Goal: Task Accomplishment & Management: Manage account settings

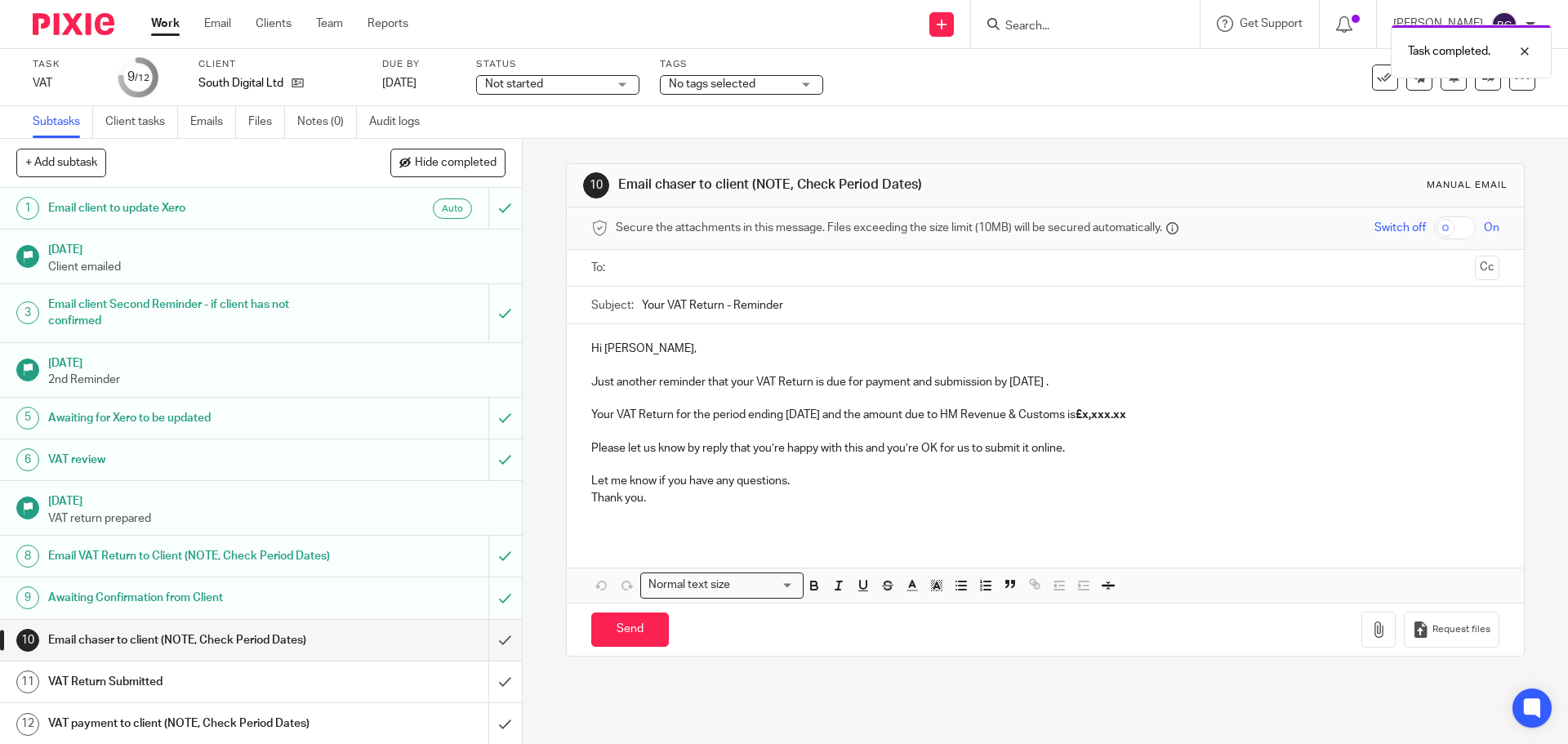
click at [165, 20] on link "Work" at bounding box center [165, 23] width 29 height 17
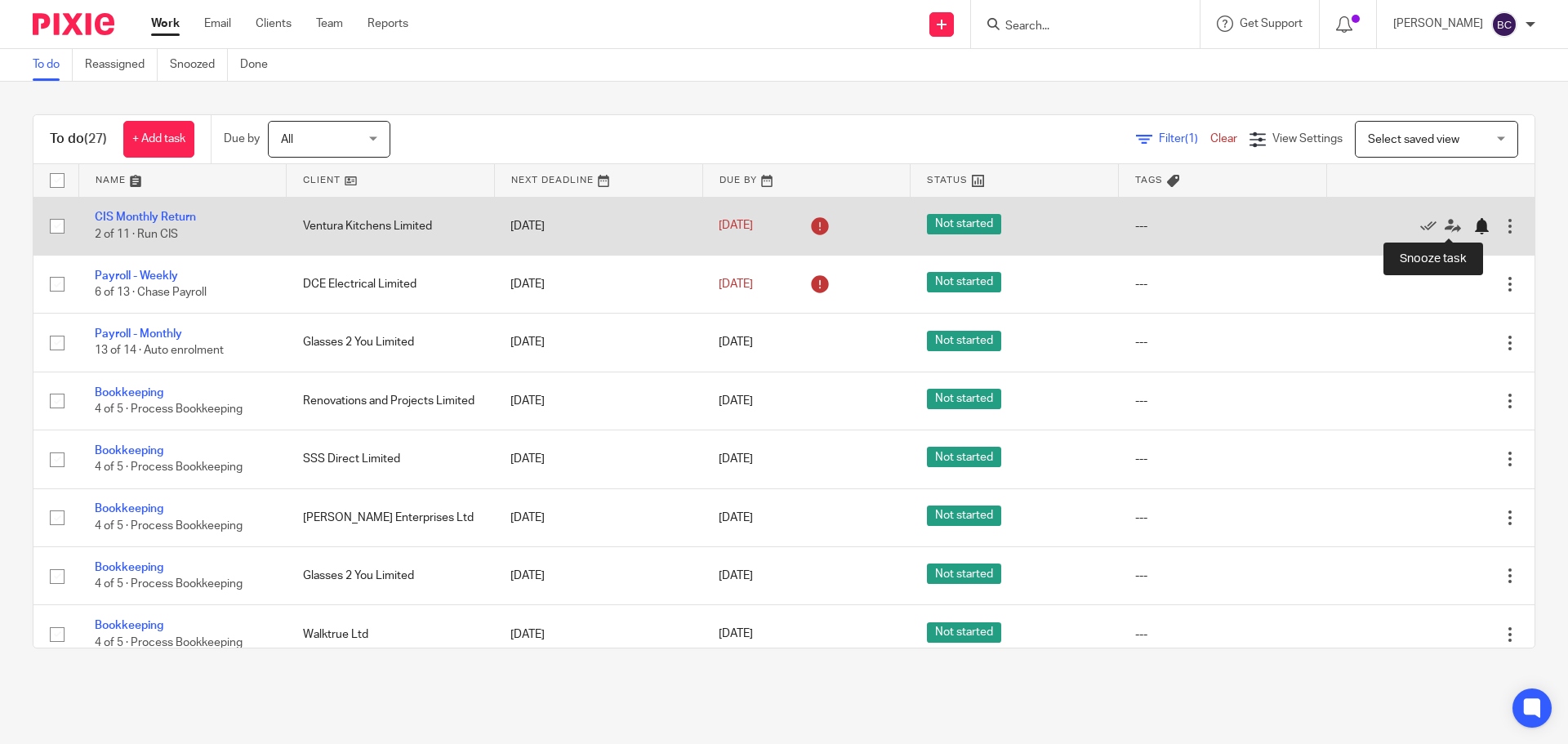
click at [1473, 233] on div at bounding box center [1481, 226] width 17 height 17
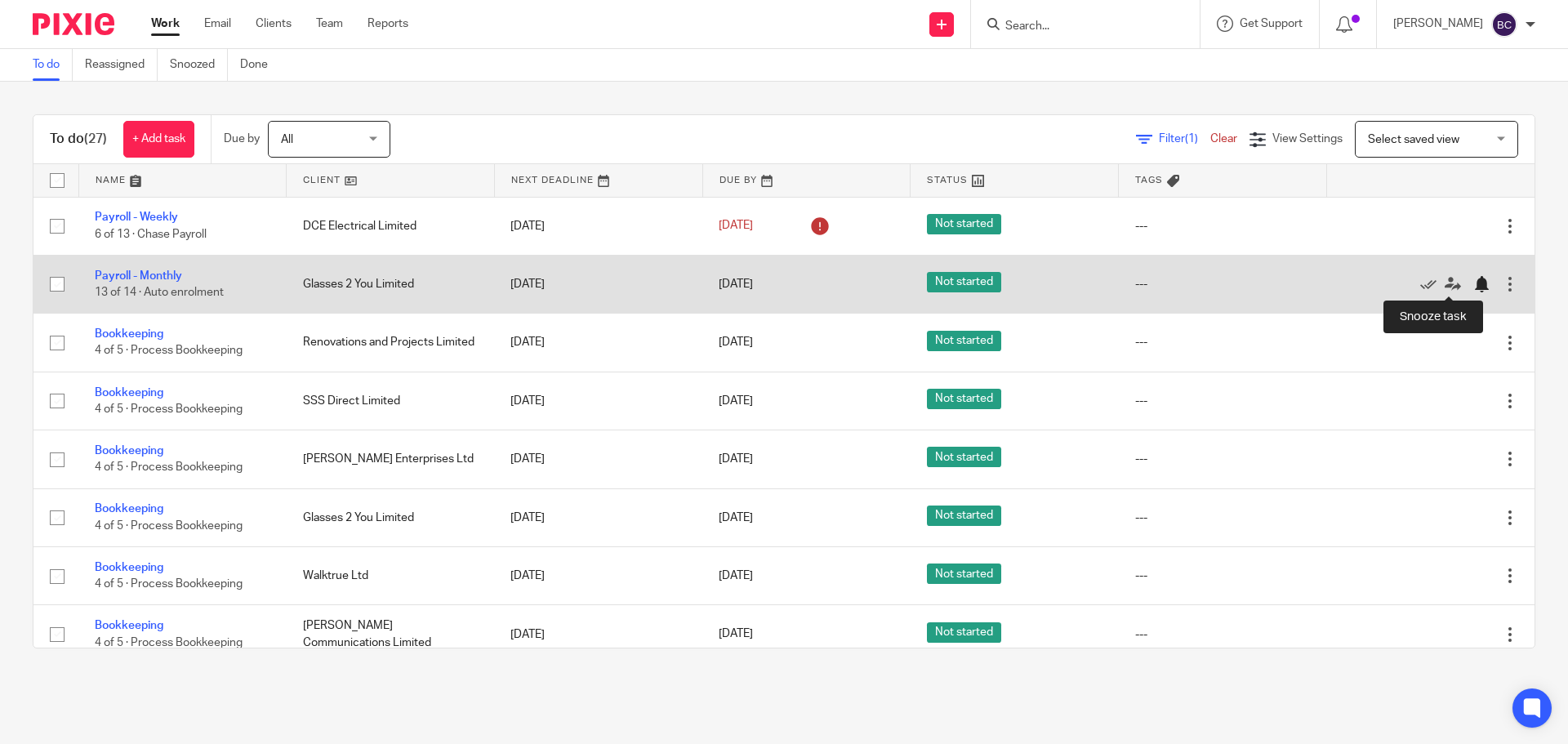
click at [1473, 277] on div at bounding box center [1481, 284] width 17 height 17
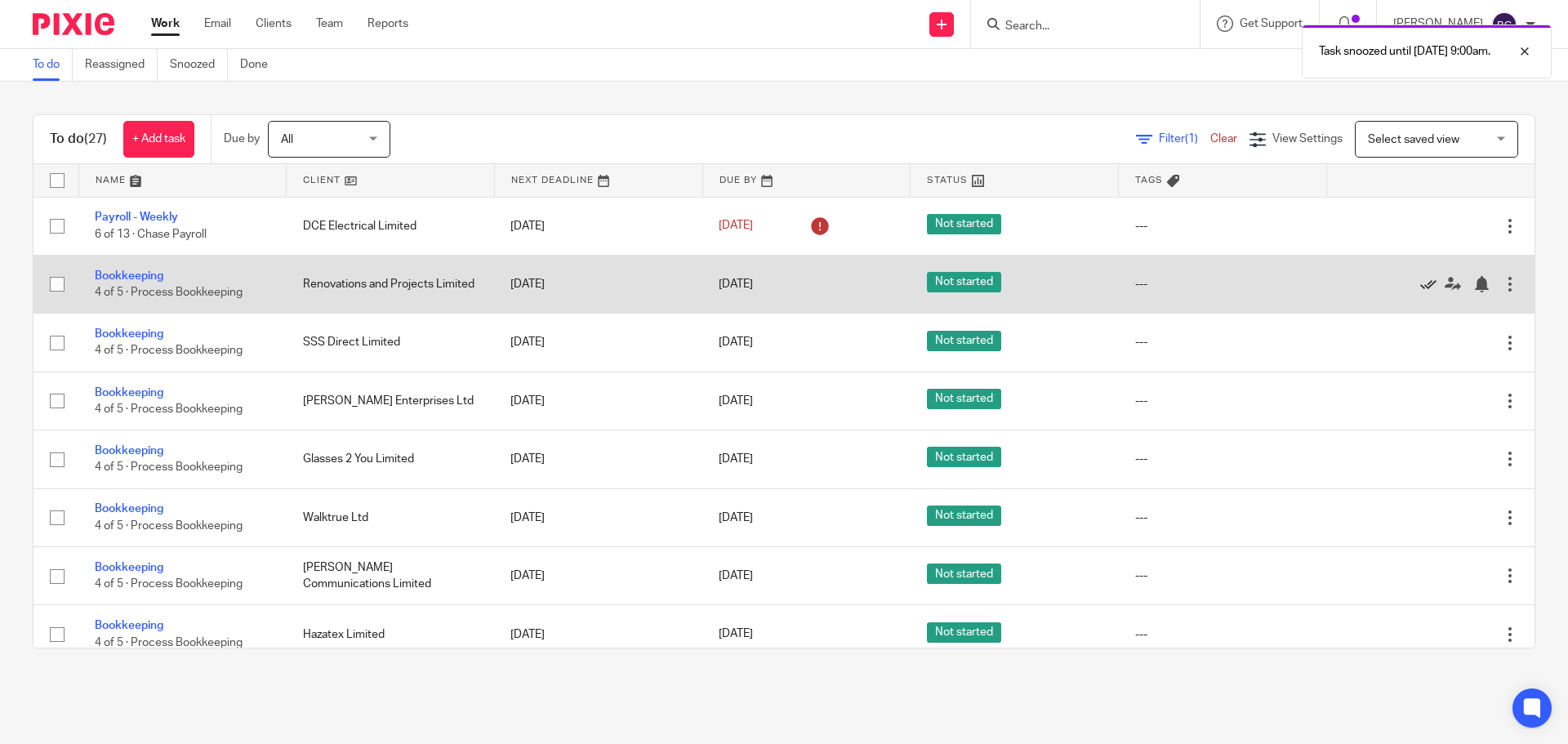
click at [1420, 286] on icon at bounding box center [1428, 284] width 17 height 17
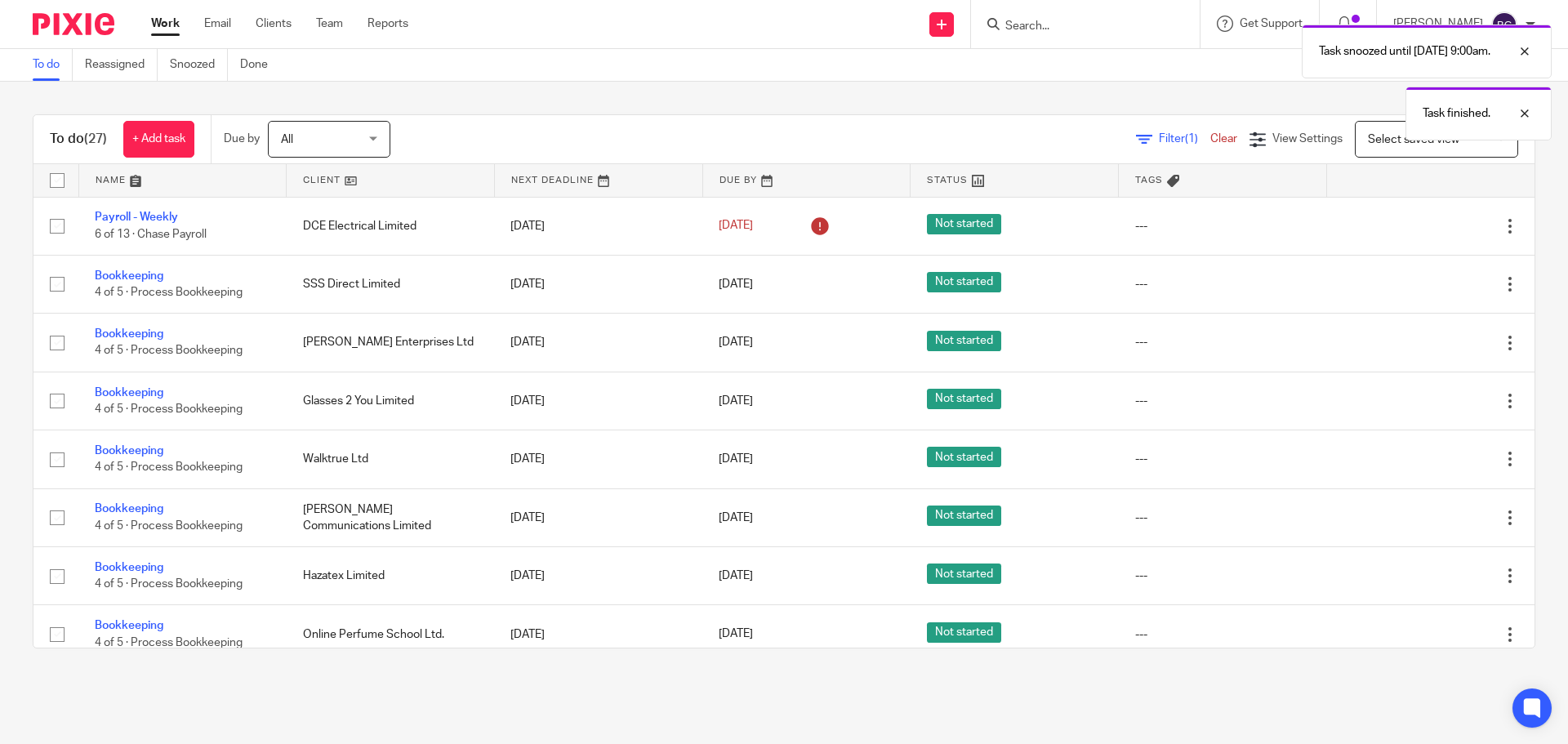
click at [1420, 286] on icon at bounding box center [1428, 284] width 17 height 17
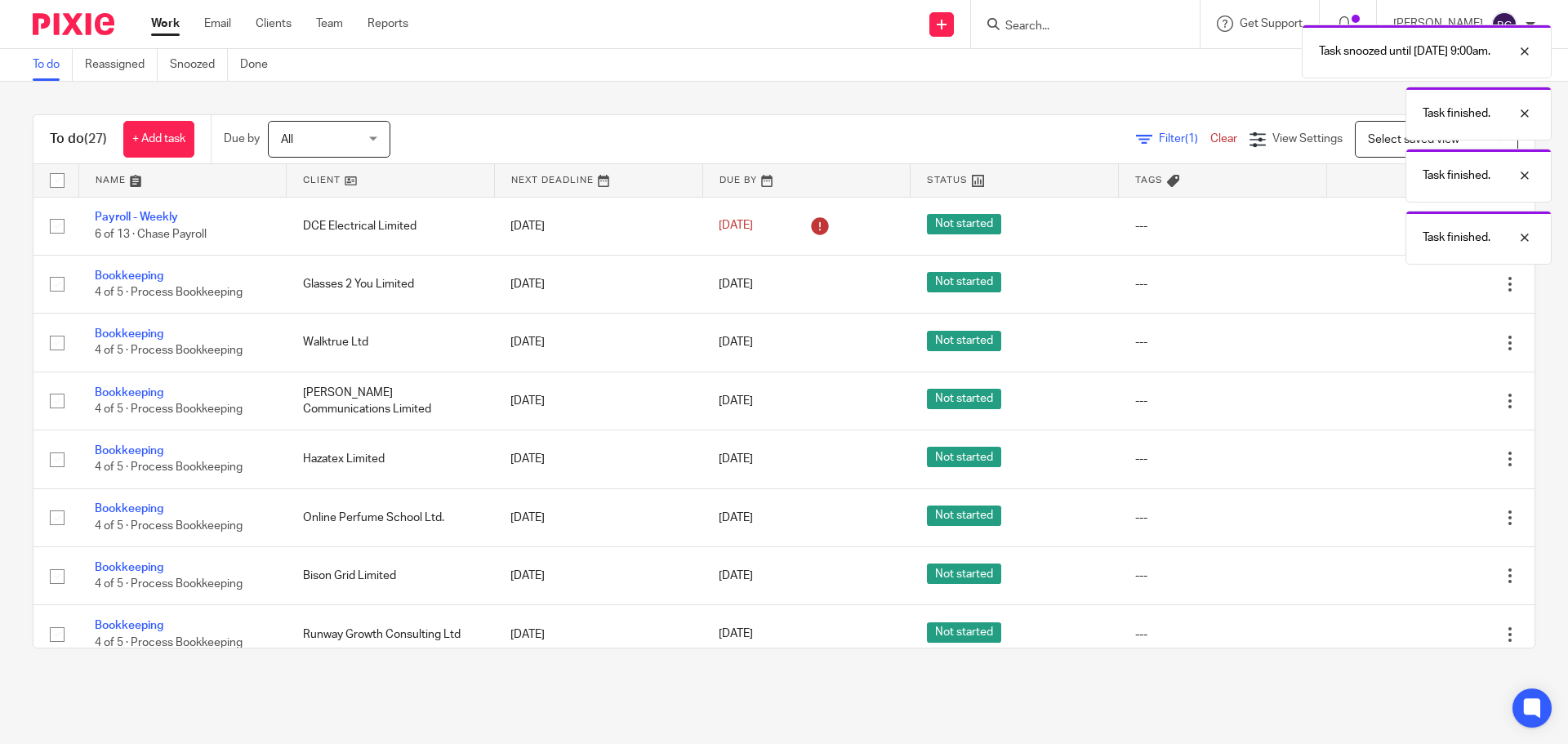
click at [1420, 286] on icon at bounding box center [1428, 284] width 17 height 17
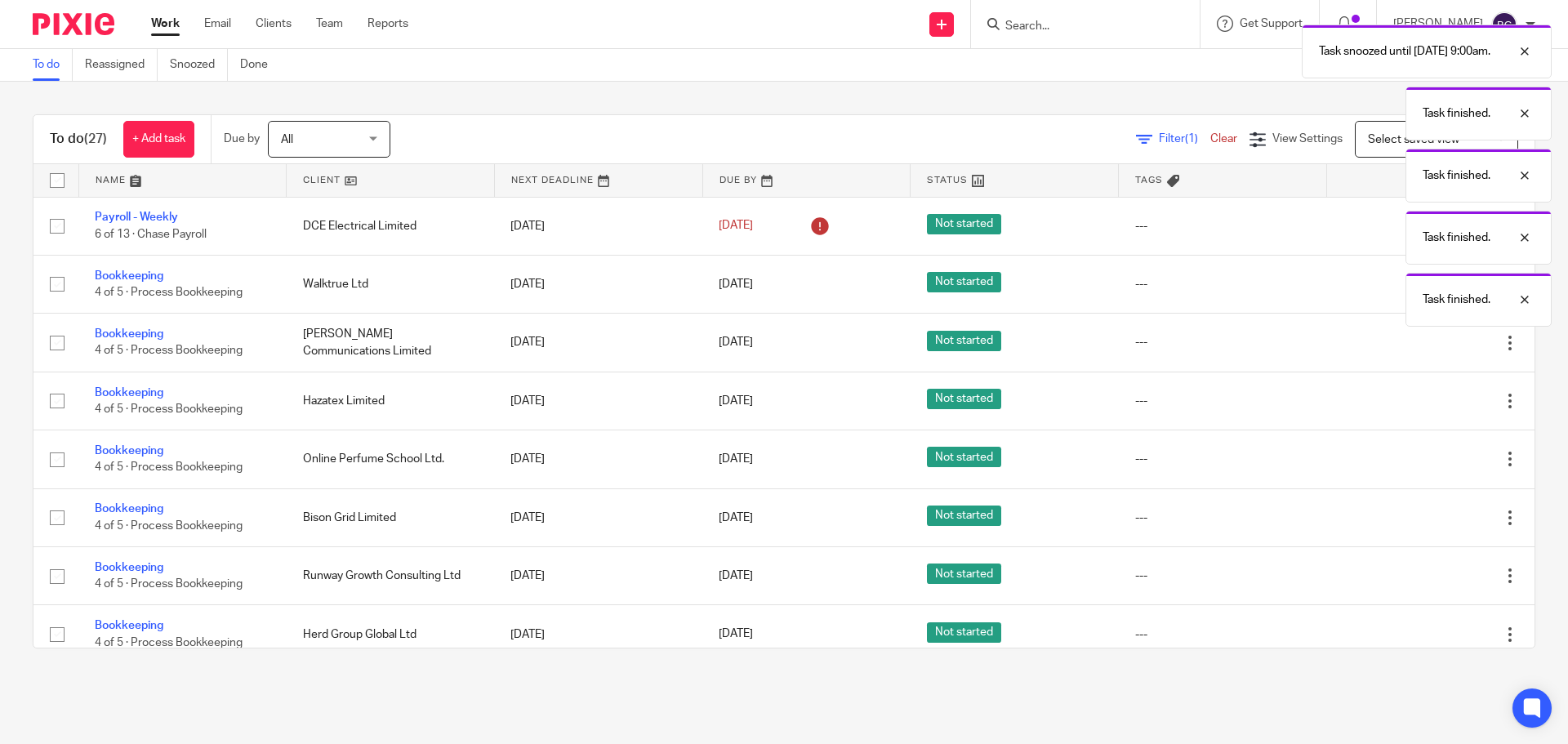
click at [1388, 286] on div "Task snoozed until 8 Sep 2025 9:00am. Task finished. Task finished. Task finish…" at bounding box center [1167, 171] width 767 height 310
click at [1420, 286] on icon at bounding box center [1428, 284] width 17 height 17
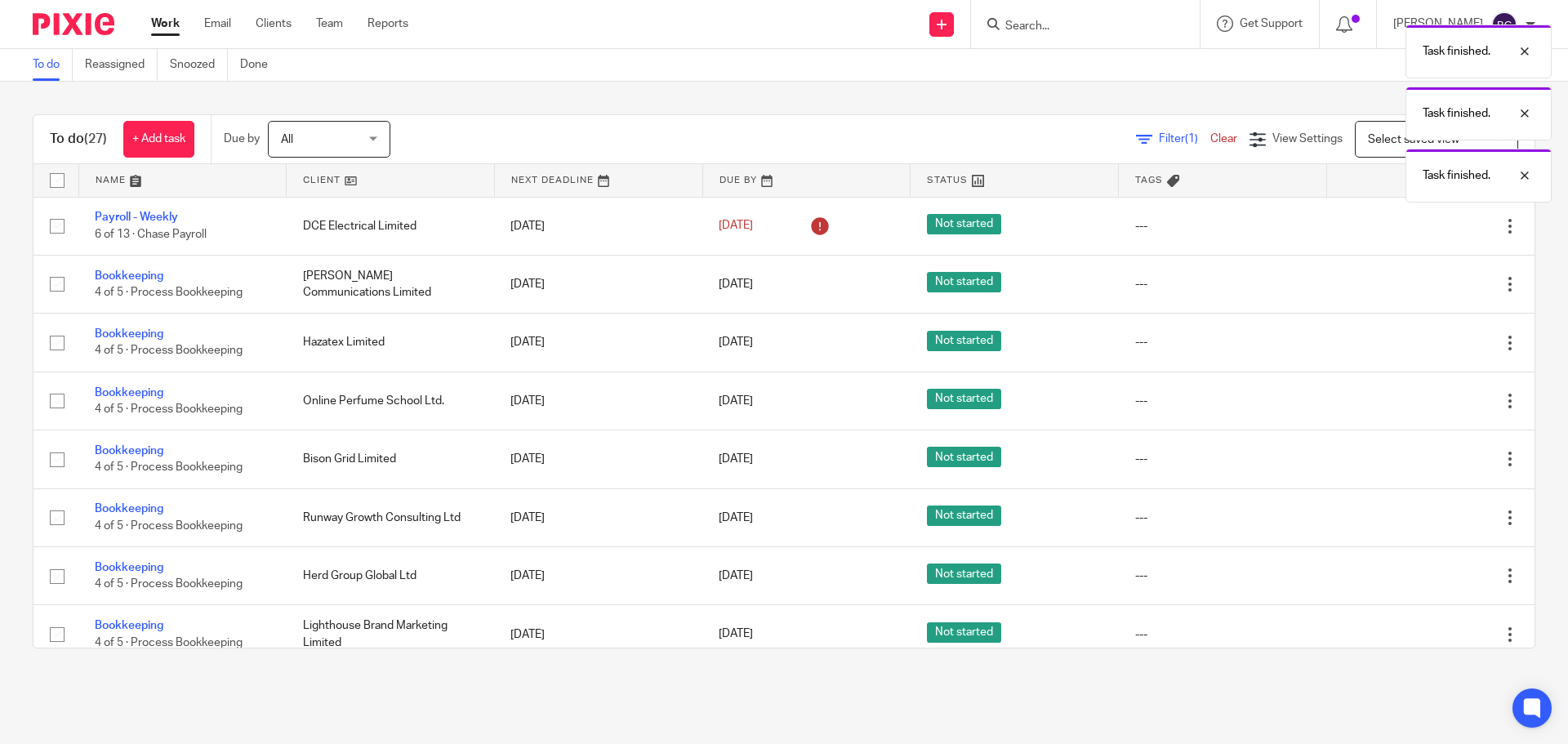
click at [1420, 286] on icon at bounding box center [1428, 284] width 17 height 17
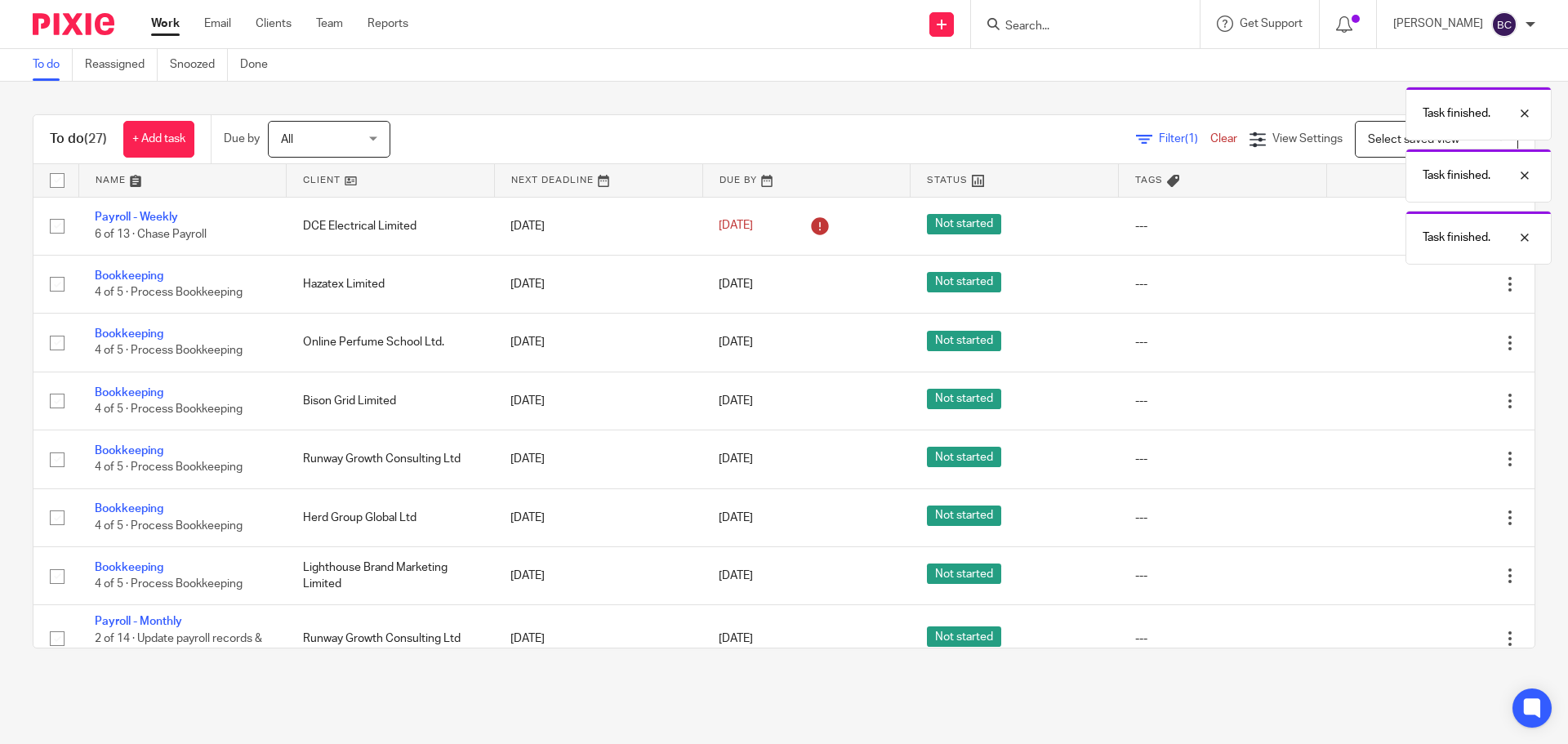
click at [1420, 286] on icon at bounding box center [1428, 284] width 17 height 17
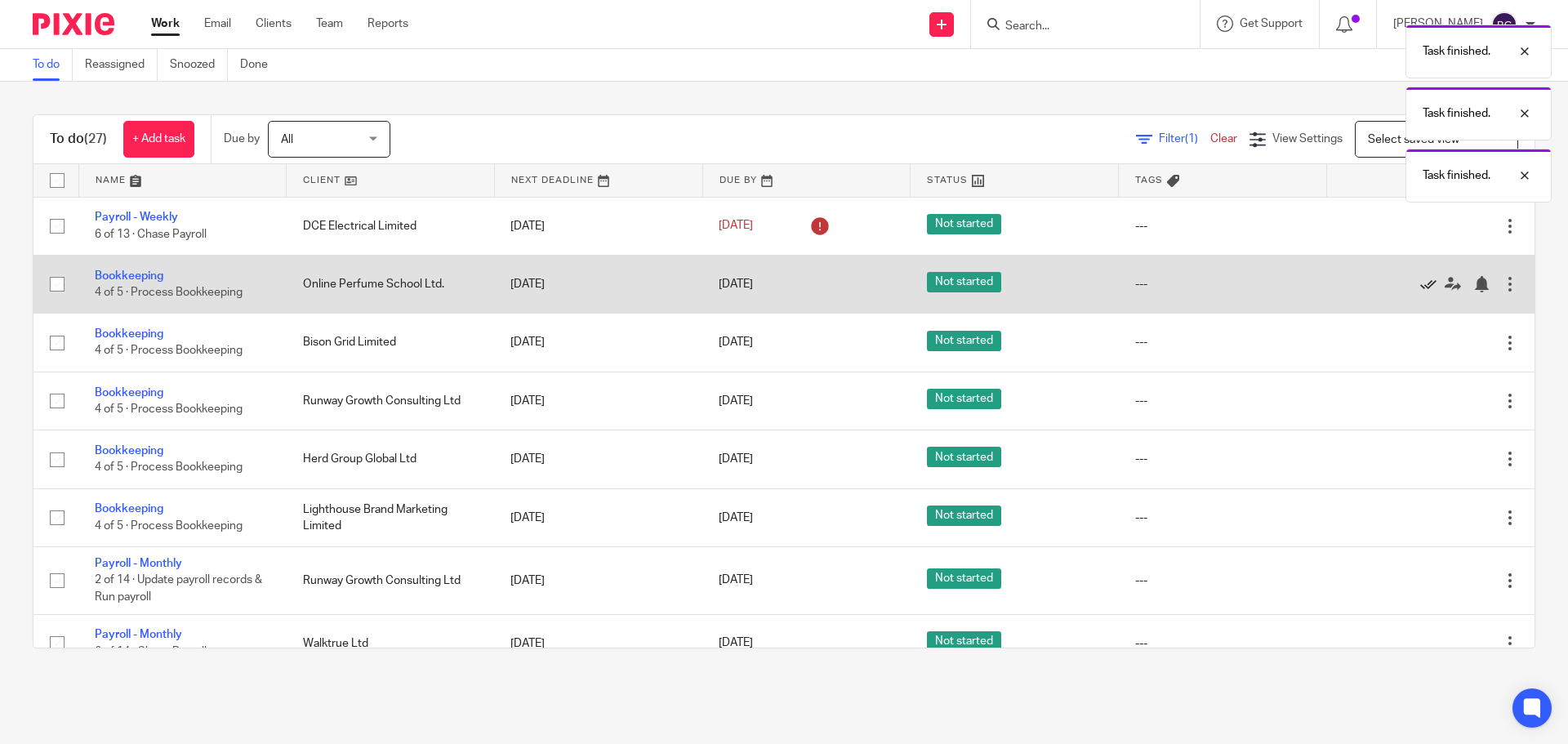
click at [1420, 286] on icon at bounding box center [1428, 284] width 17 height 17
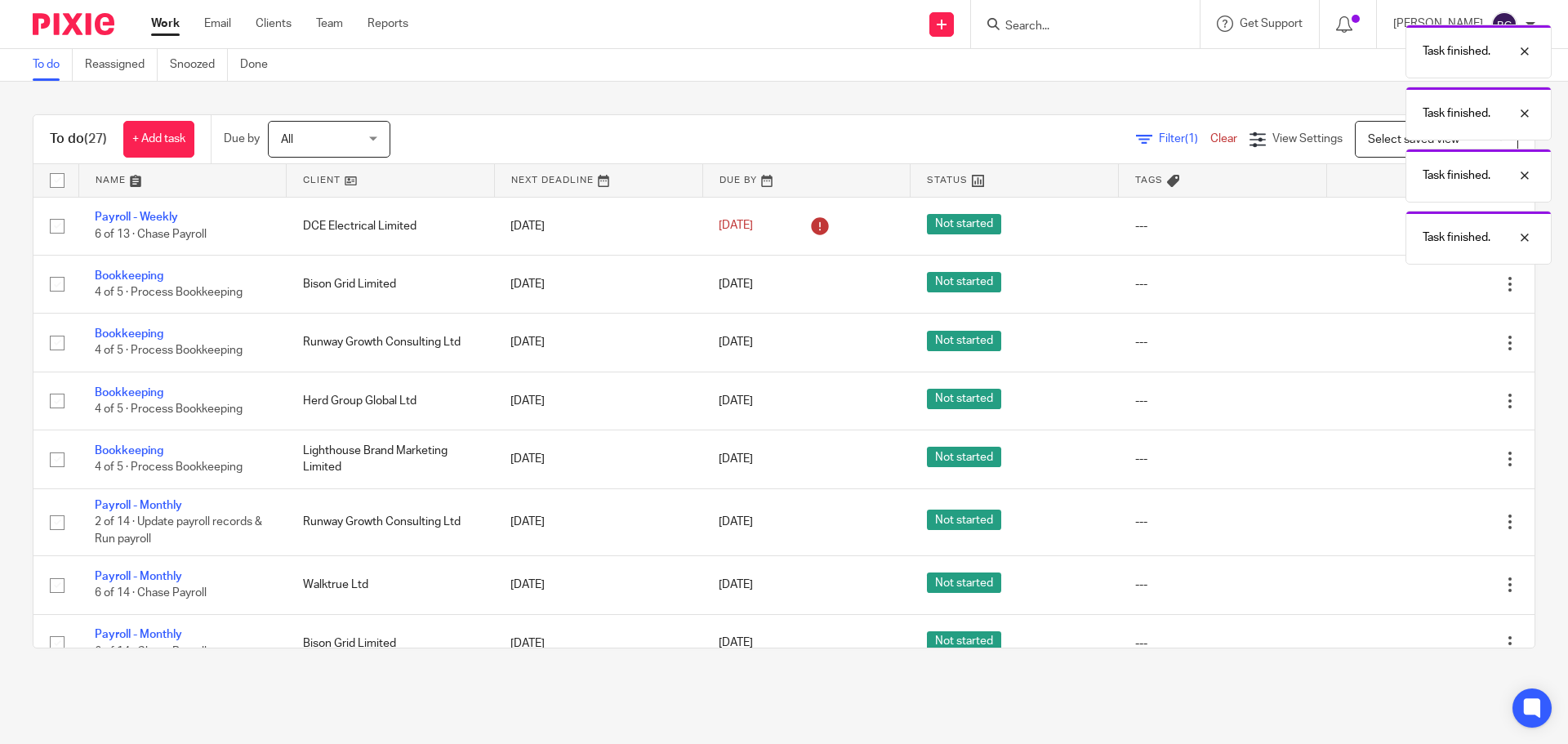
click at [1420, 286] on icon at bounding box center [1428, 284] width 17 height 17
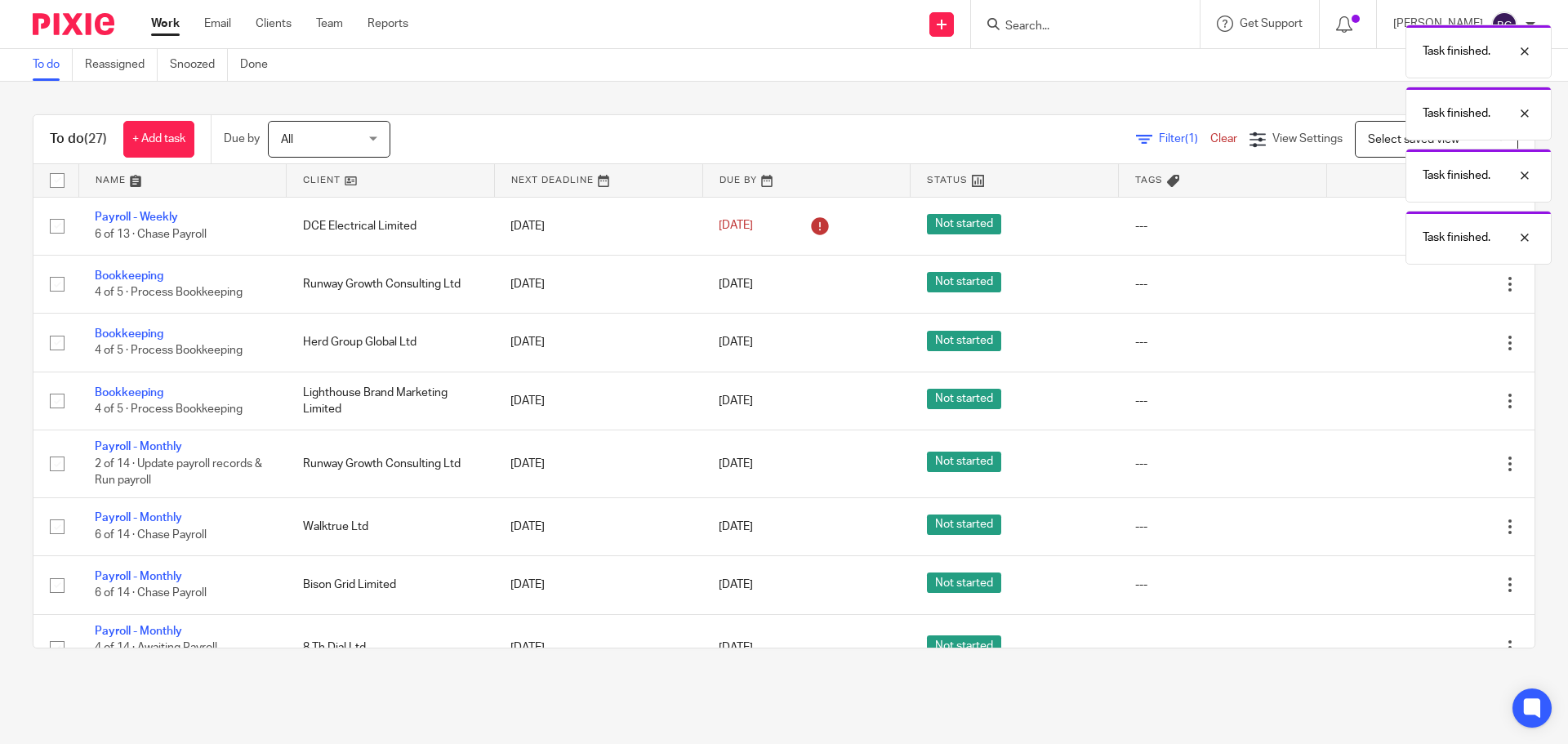
click at [1420, 286] on icon at bounding box center [1428, 284] width 17 height 17
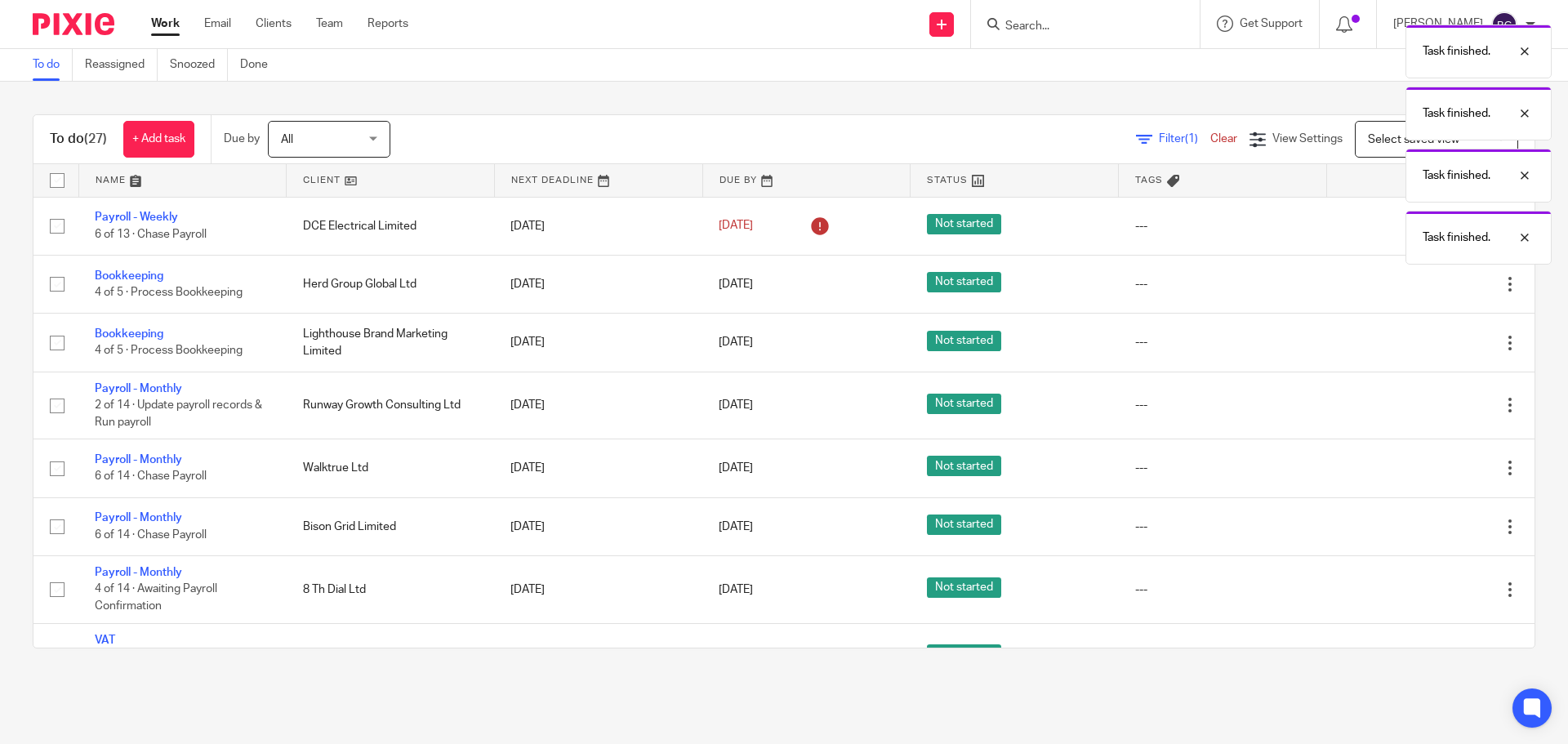
click at [1420, 286] on icon at bounding box center [1428, 284] width 17 height 17
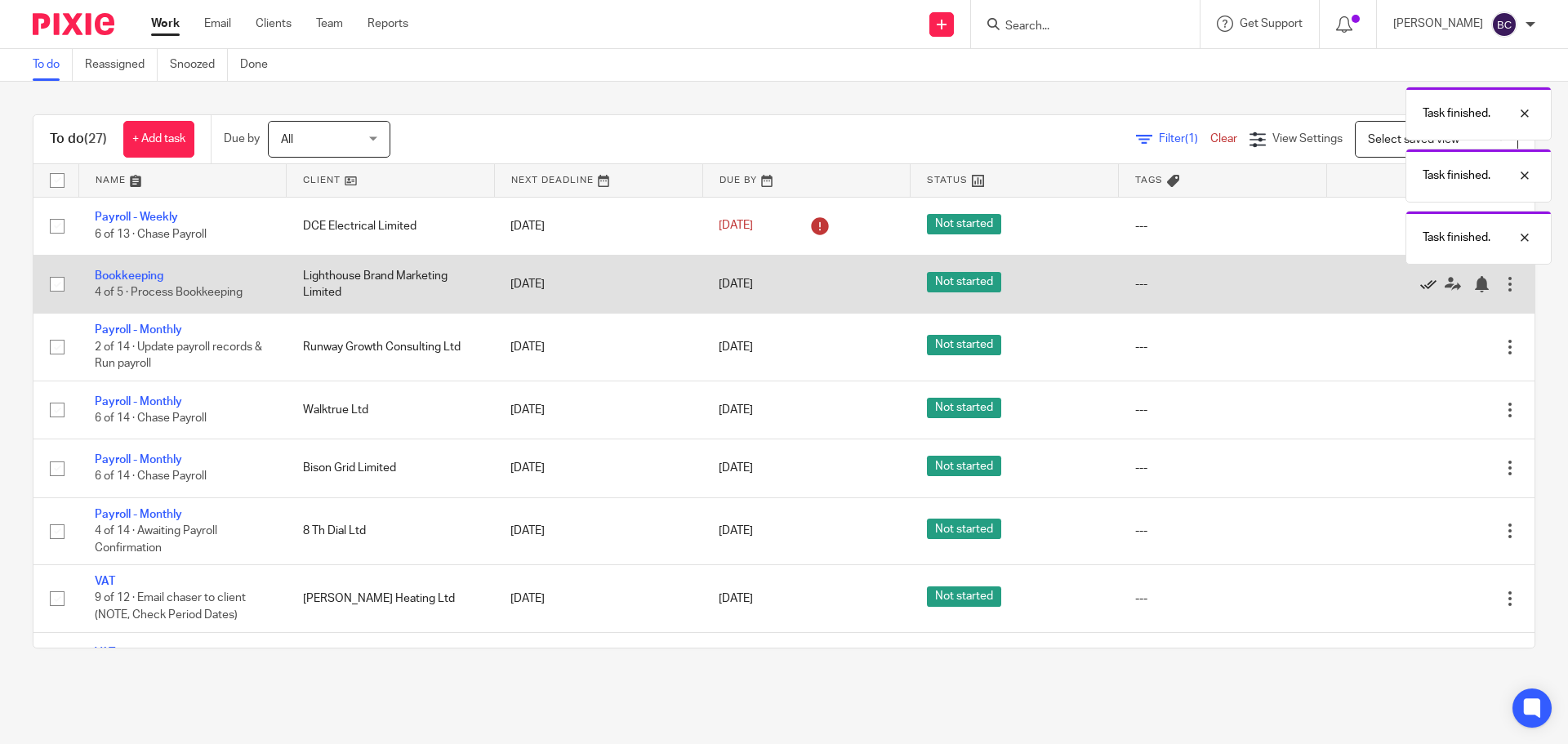
click at [1420, 286] on icon at bounding box center [1428, 284] width 17 height 17
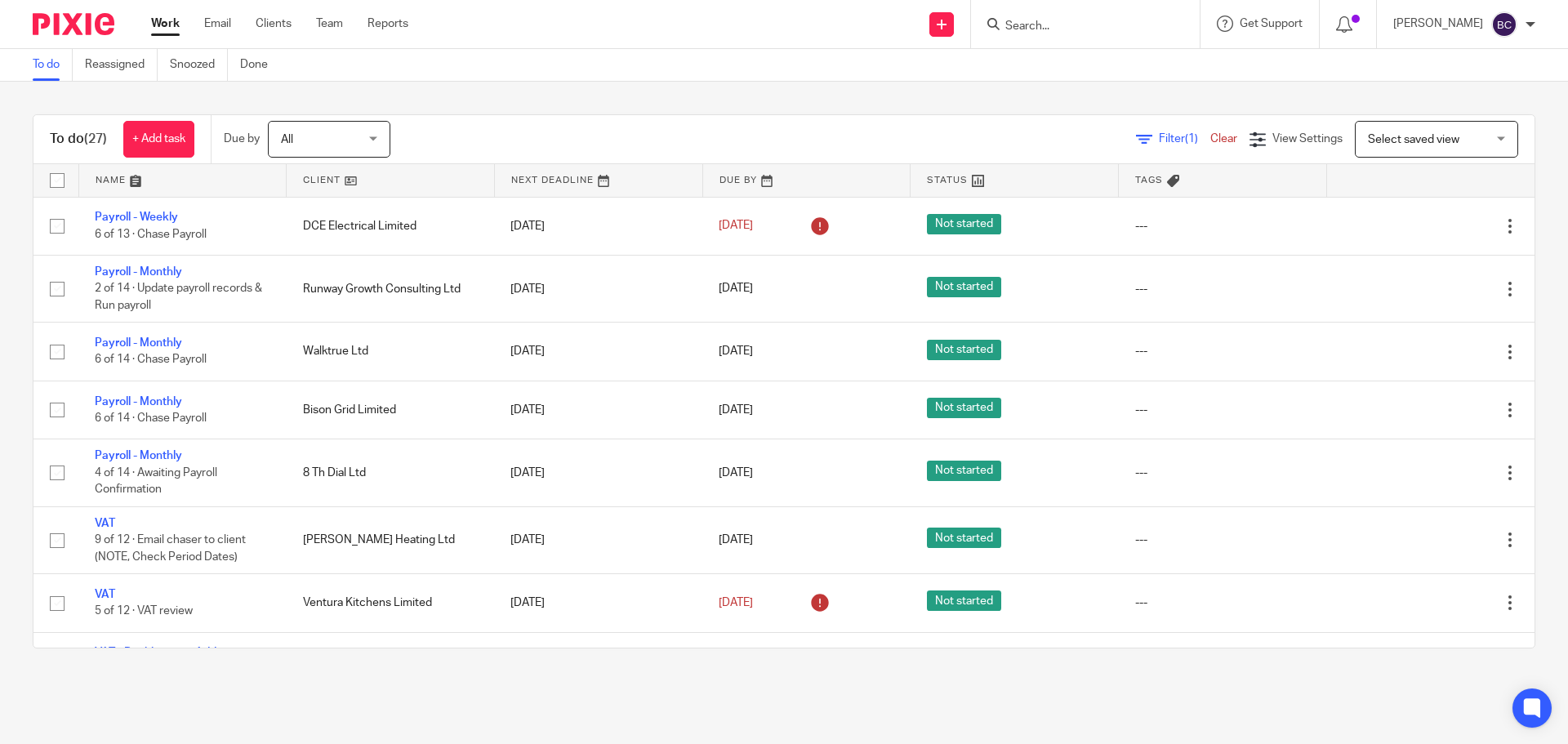
click at [1079, 20] on input "Search" at bounding box center [1077, 27] width 147 height 15
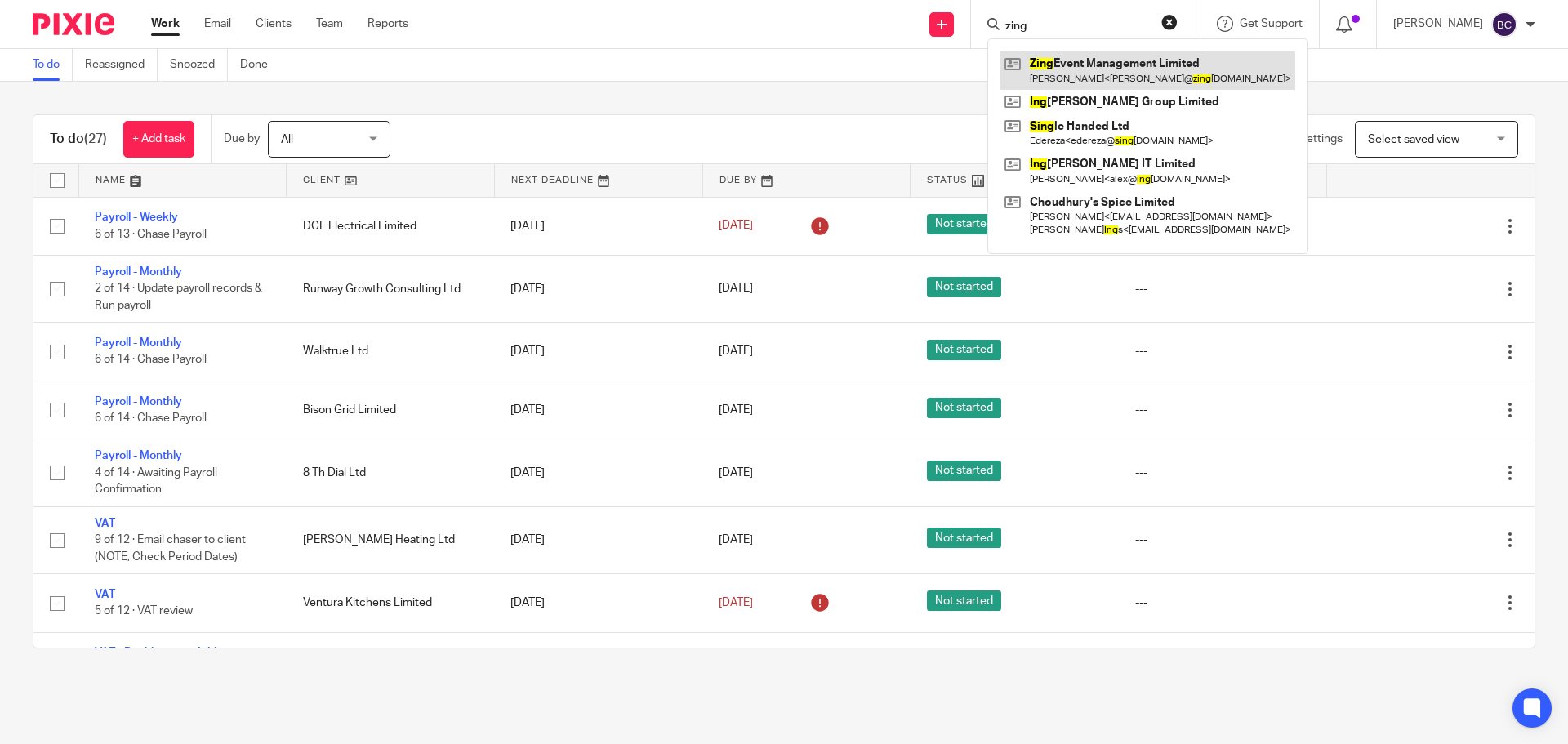
type input "zing"
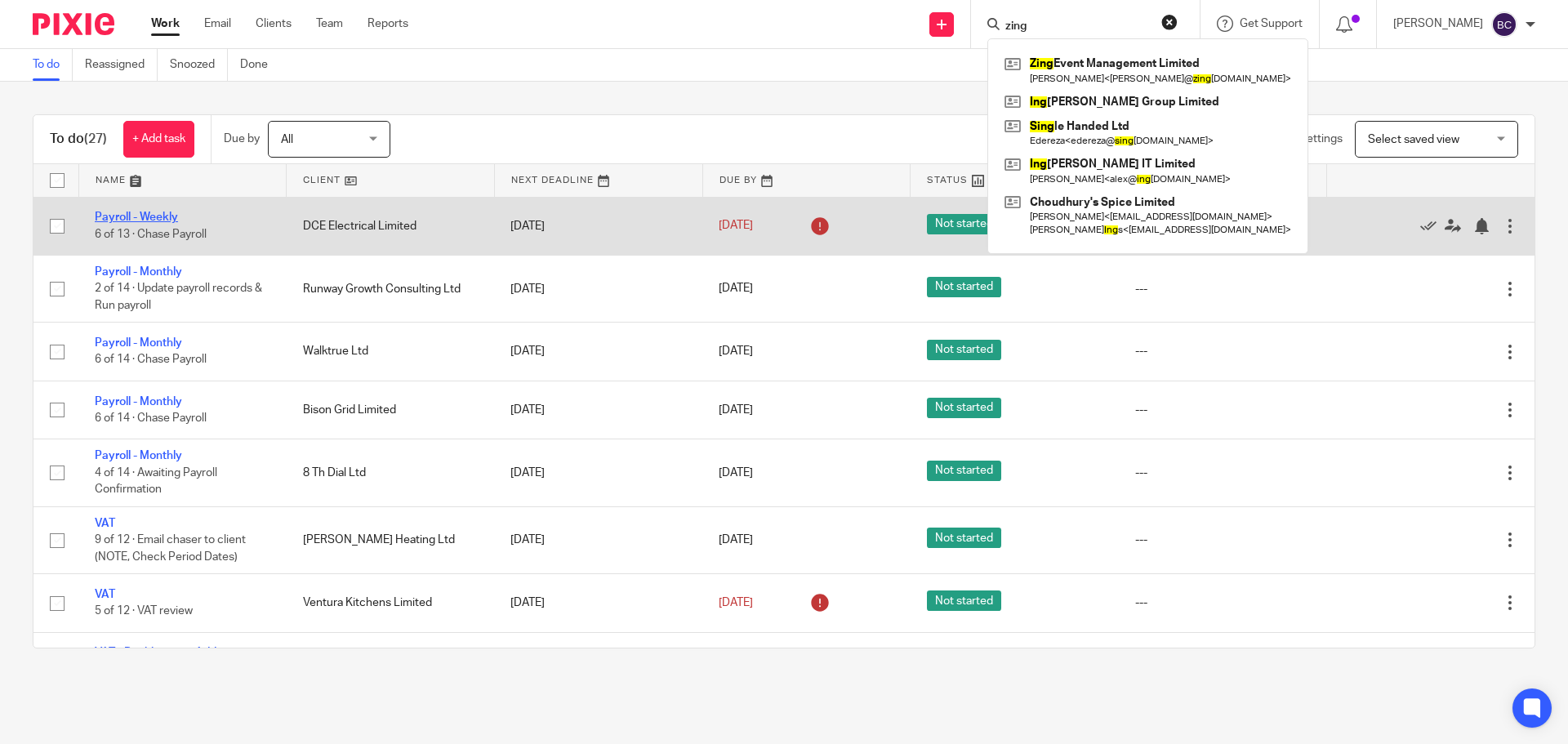
click at [157, 216] on link "Payroll - Weekly" at bounding box center [136, 216] width 83 height 11
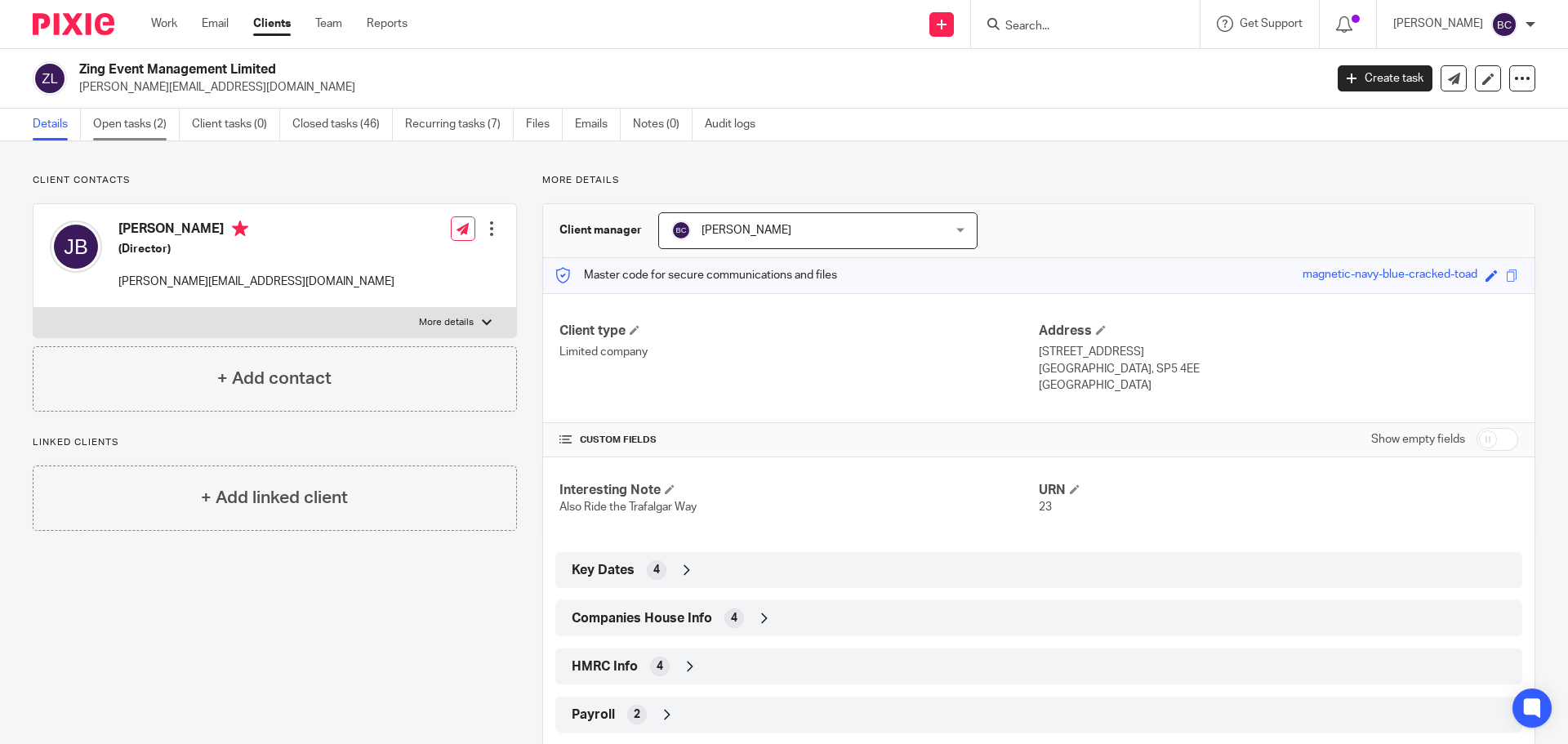
click at [143, 122] on link "Open tasks (2)" at bounding box center [136, 124] width 87 height 32
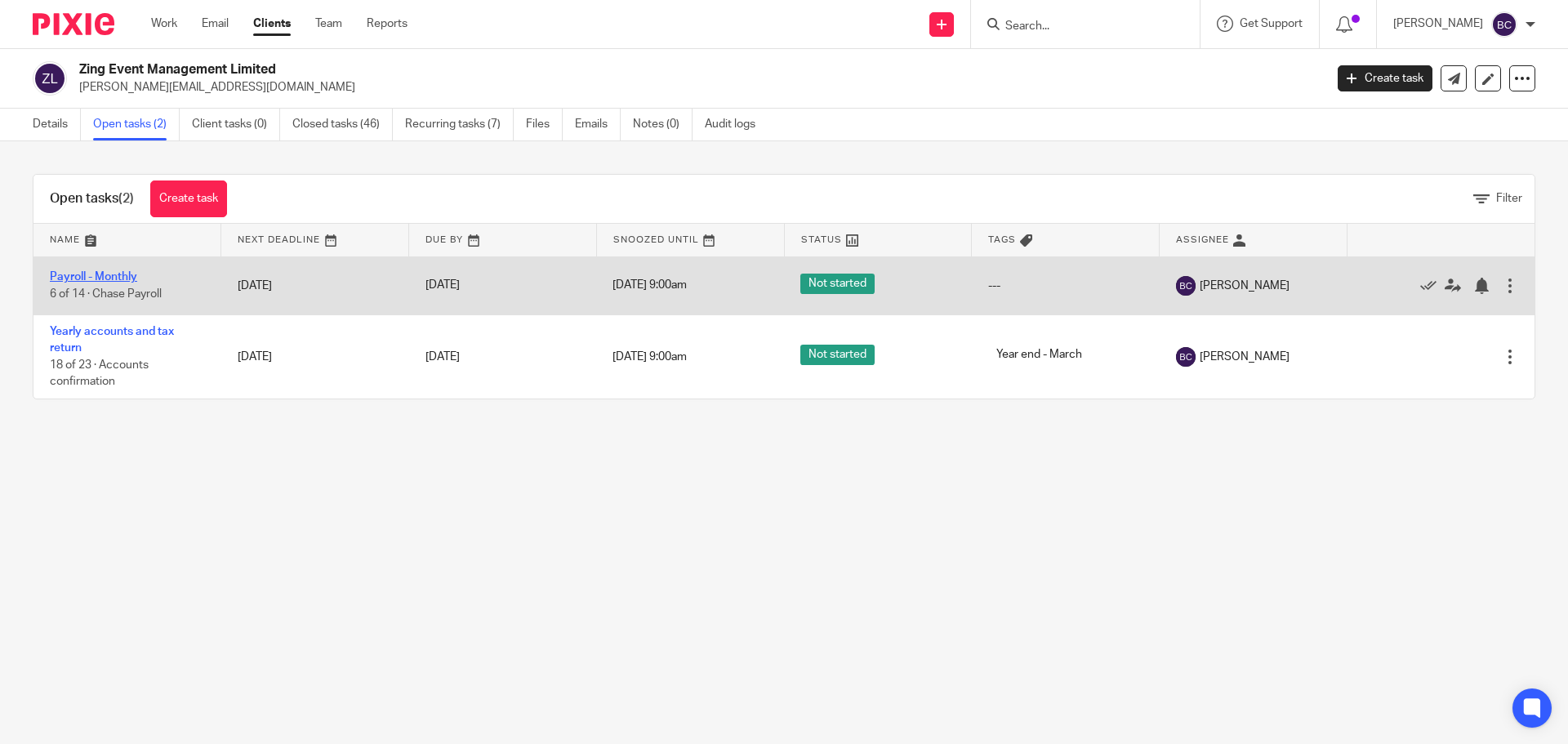
click at [121, 276] on link "Payroll - Monthly" at bounding box center [93, 276] width 88 height 11
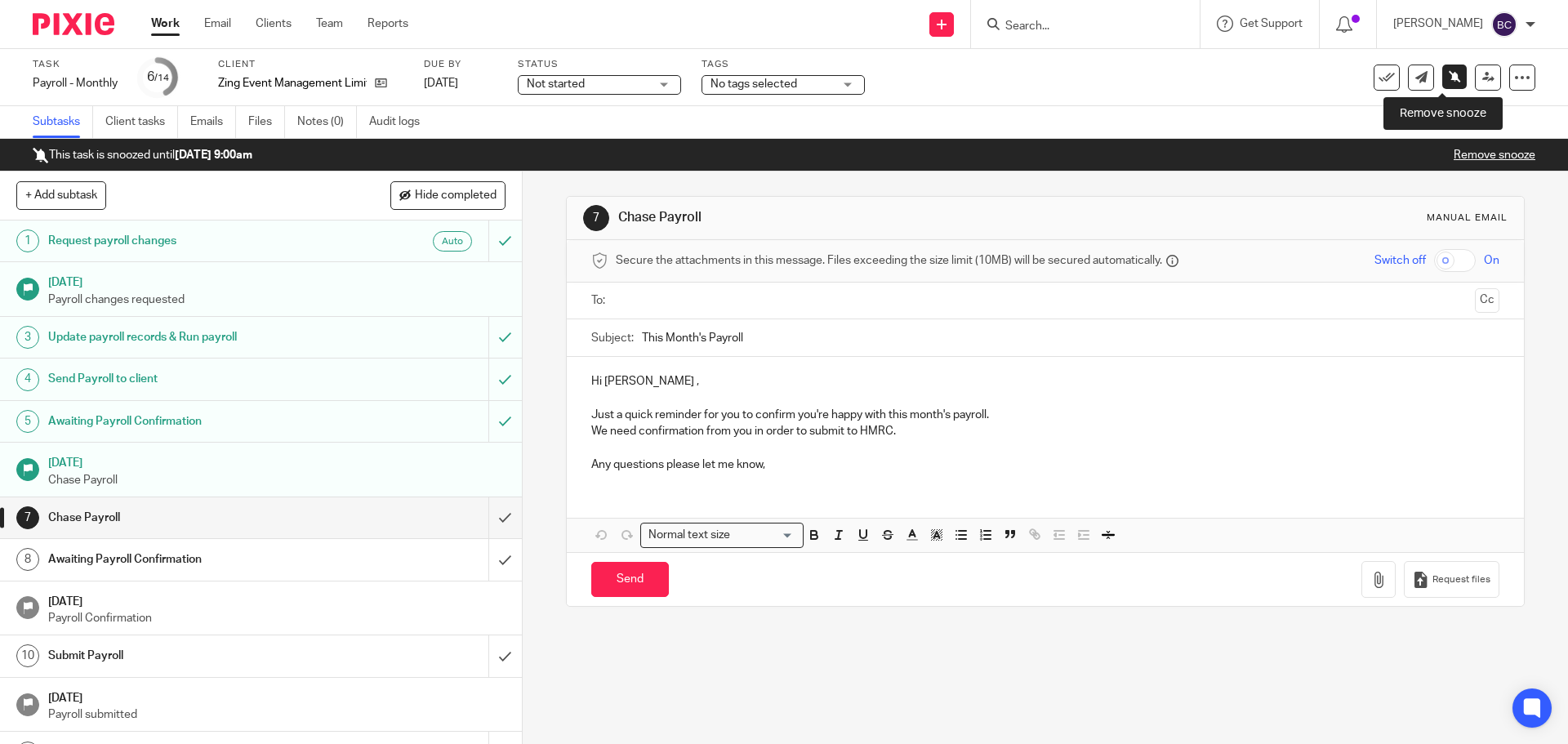
click at [1449, 76] on icon at bounding box center [1455, 76] width 12 height 12
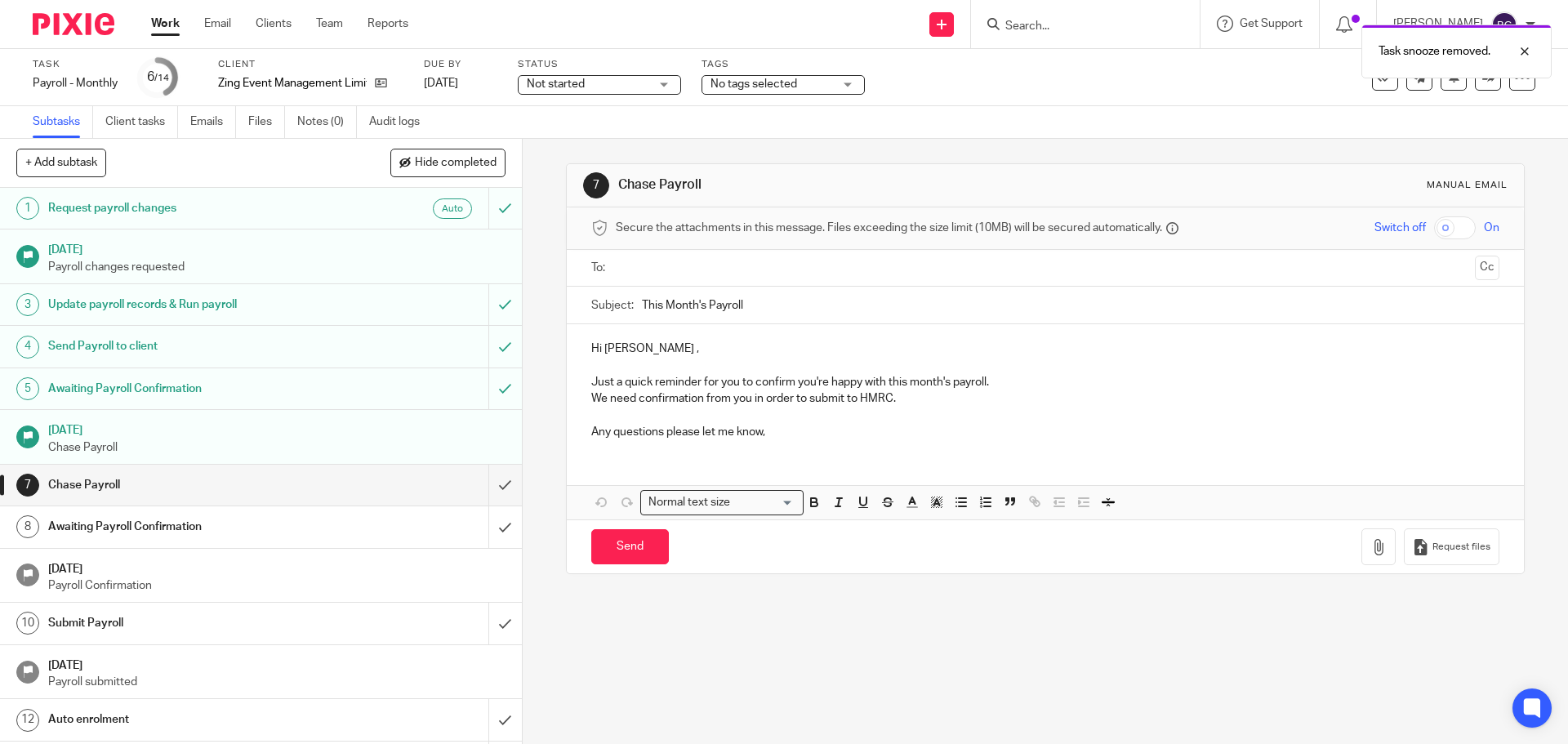
click at [1095, 27] on div "Task snooze removed." at bounding box center [1167, 47] width 767 height 62
click at [1521, 45] on div at bounding box center [1512, 51] width 44 height 20
click at [1046, 18] on form at bounding box center [1091, 23] width 174 height 20
click at [1055, 27] on input "Search" at bounding box center [1077, 27] width 147 height 15
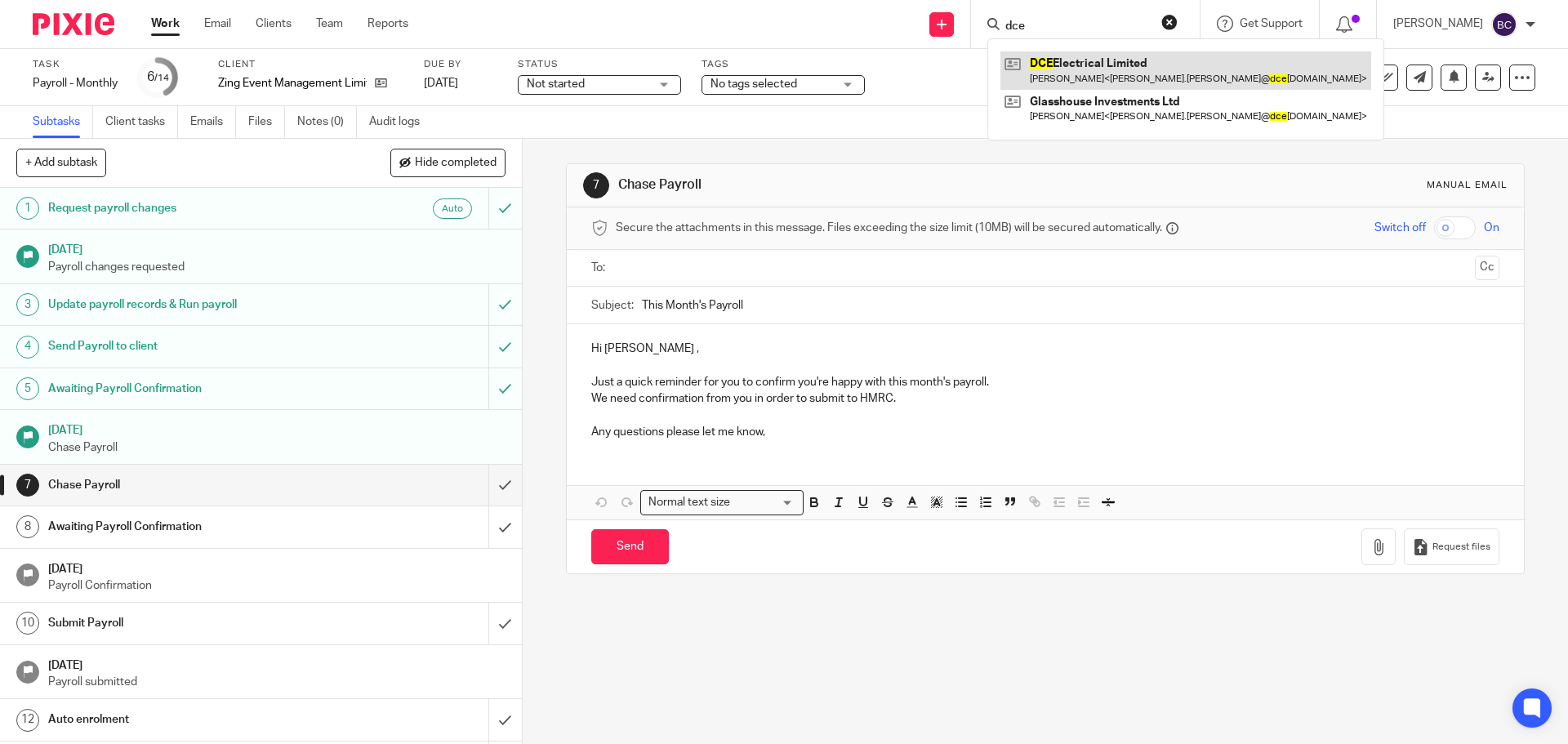
type input "dce"
click at [1071, 61] on link at bounding box center [1186, 70] width 371 height 37
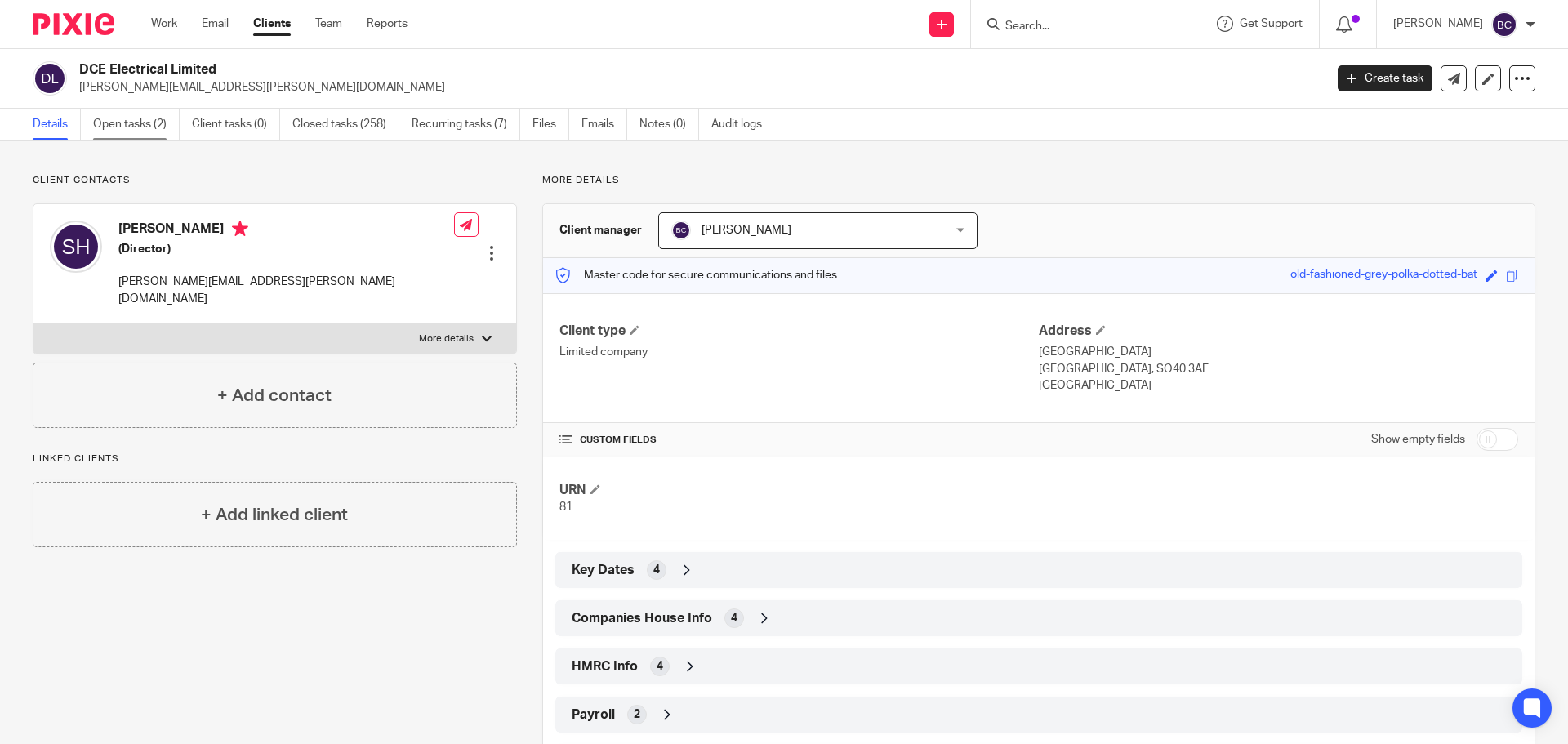
click at [132, 128] on link "Open tasks (2)" at bounding box center [136, 124] width 87 height 32
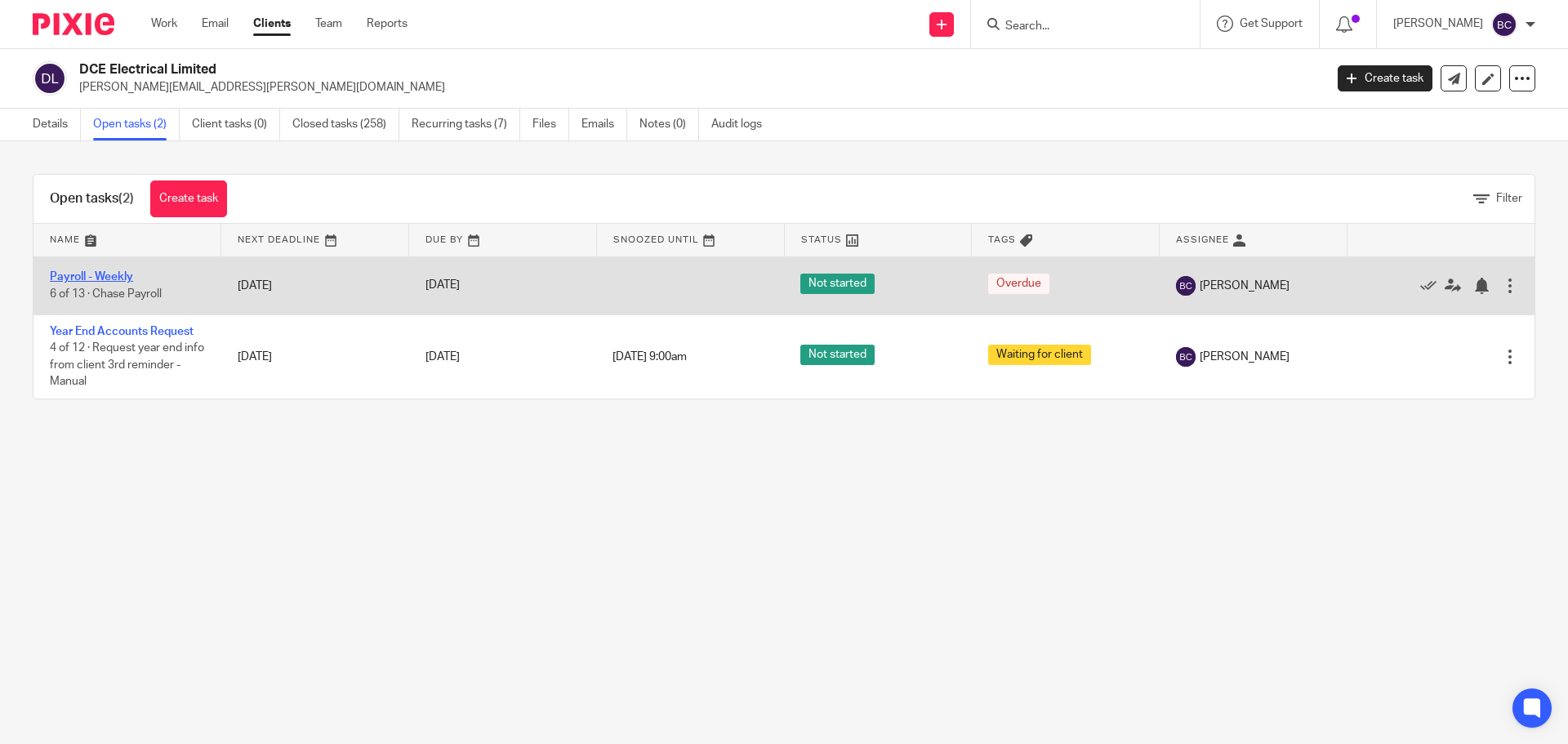
click at [104, 275] on link "Payroll - Weekly" at bounding box center [91, 276] width 83 height 11
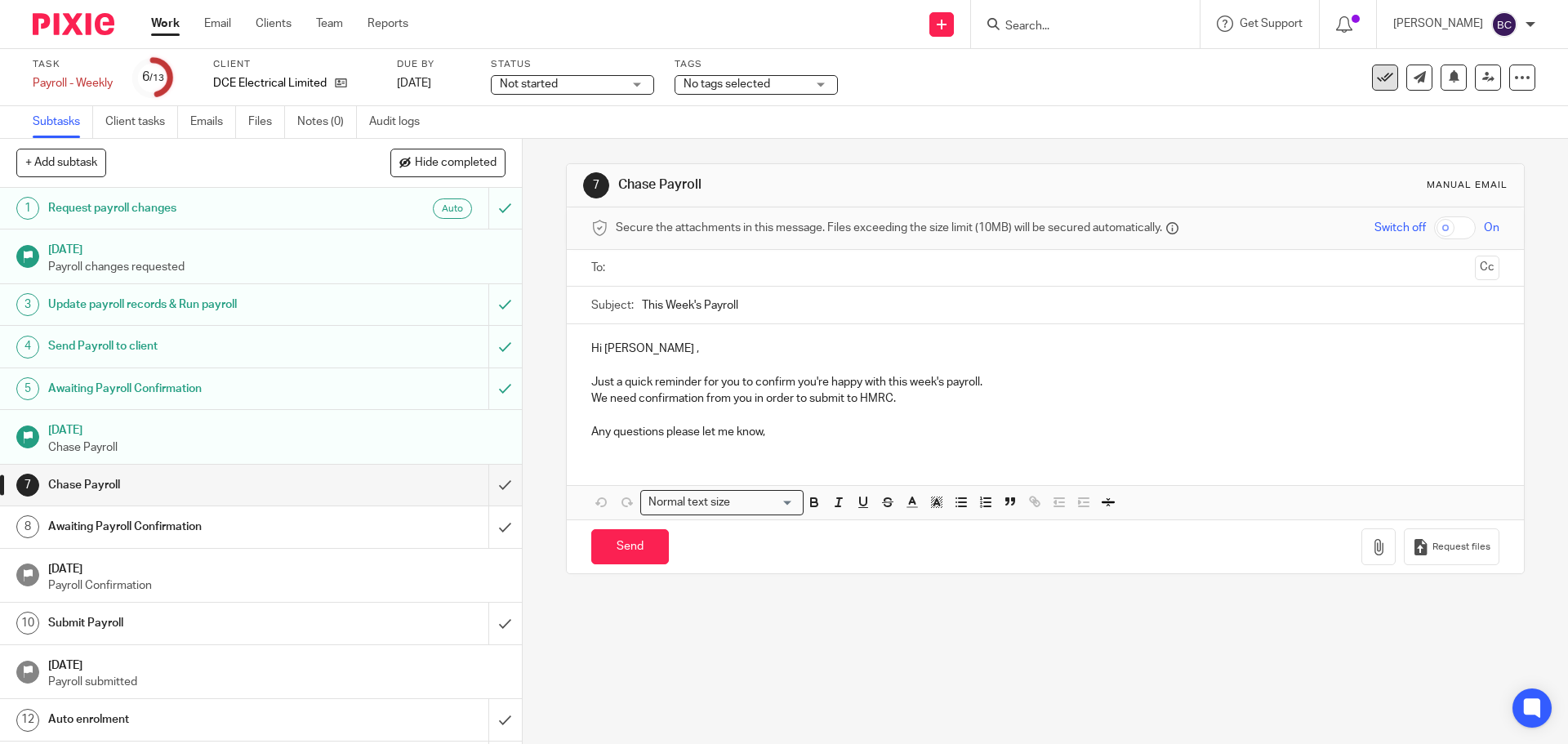
click at [1377, 76] on icon at bounding box center [1385, 77] width 17 height 17
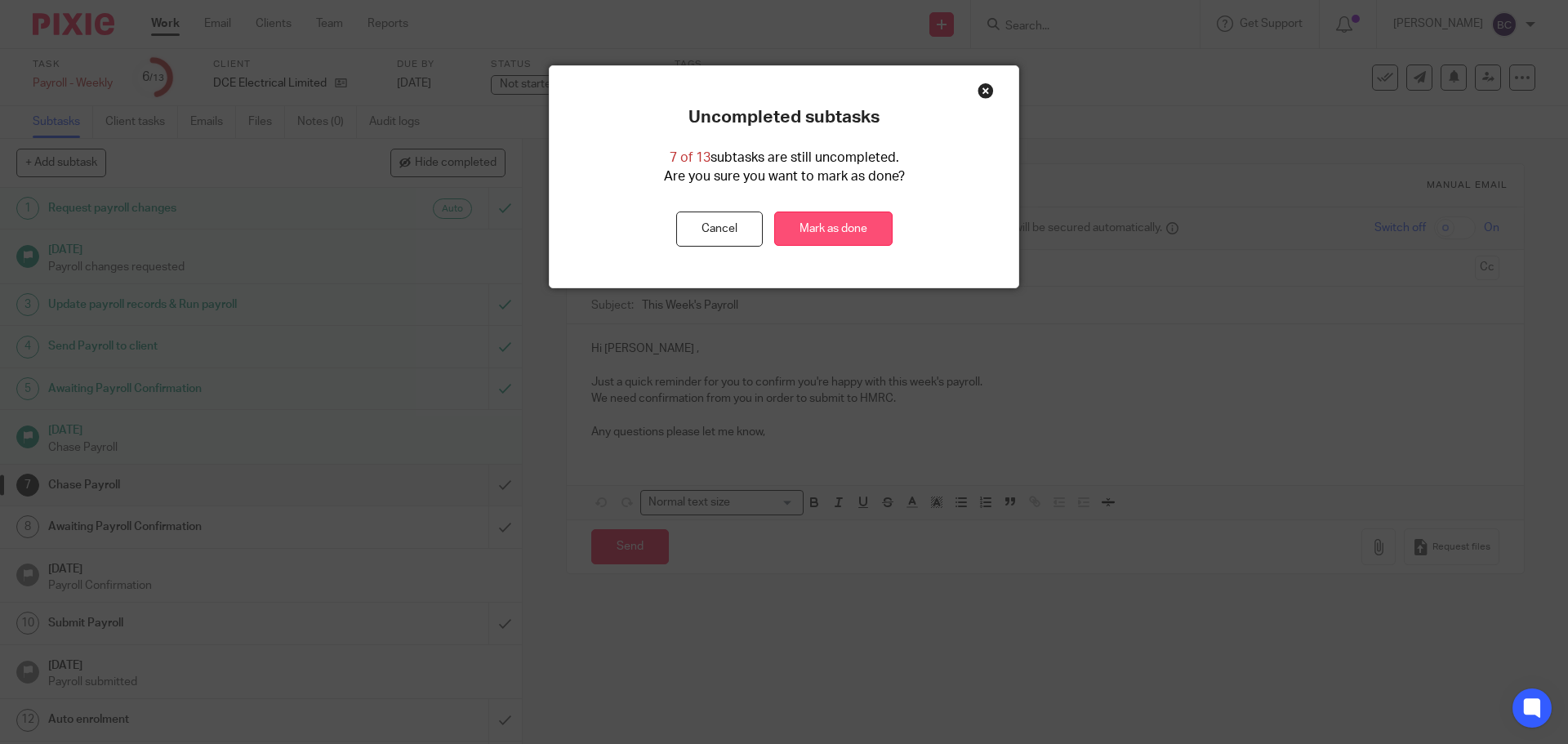
click at [836, 229] on link "Mark as done" at bounding box center [834, 229] width 118 height 35
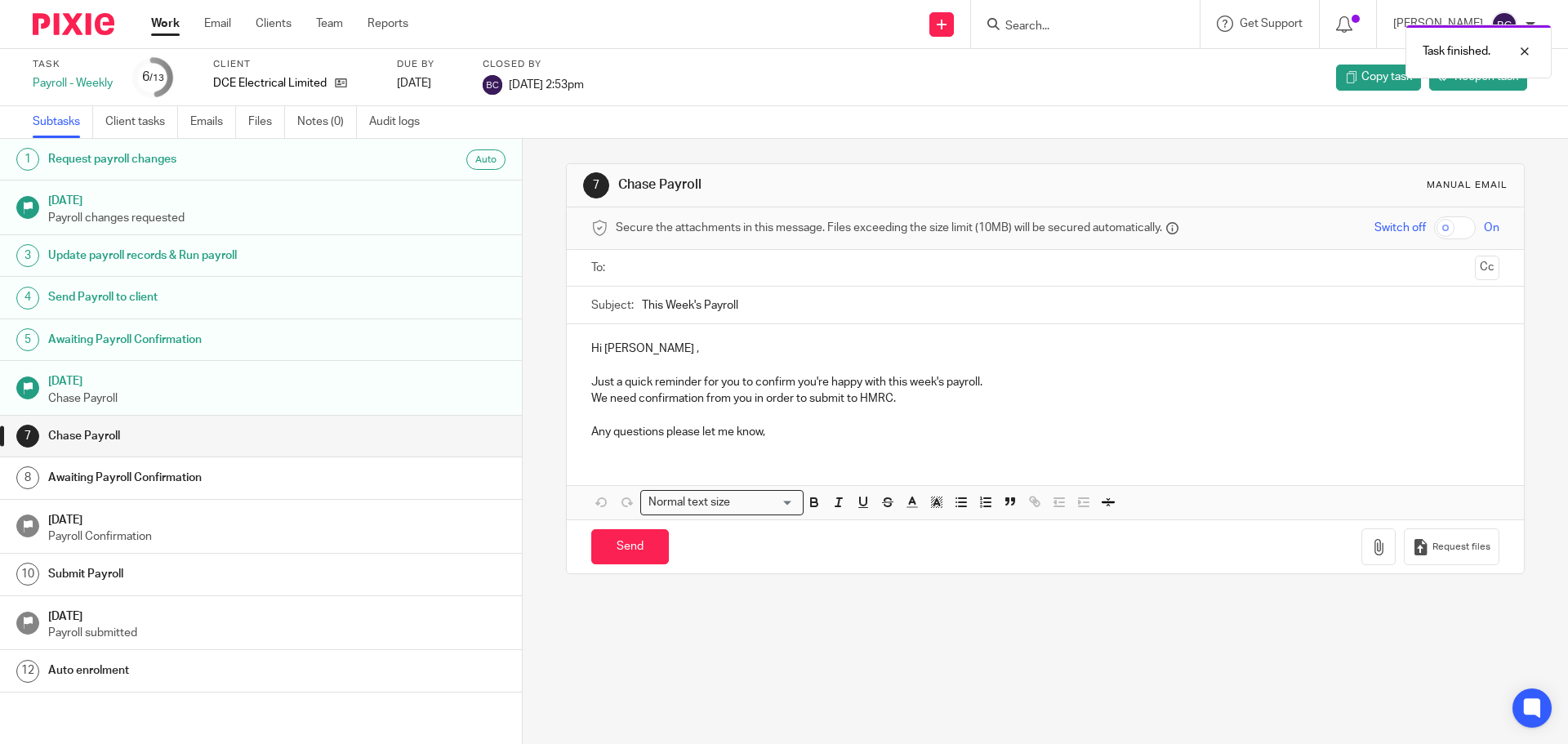
click at [1086, 23] on div "Task finished." at bounding box center [1167, 47] width 767 height 62
click at [1070, 30] on div "Task finished." at bounding box center [1167, 47] width 767 height 62
click at [1523, 47] on div at bounding box center [1512, 51] width 44 height 20
click at [1058, 22] on input "Search" at bounding box center [1077, 27] width 147 height 15
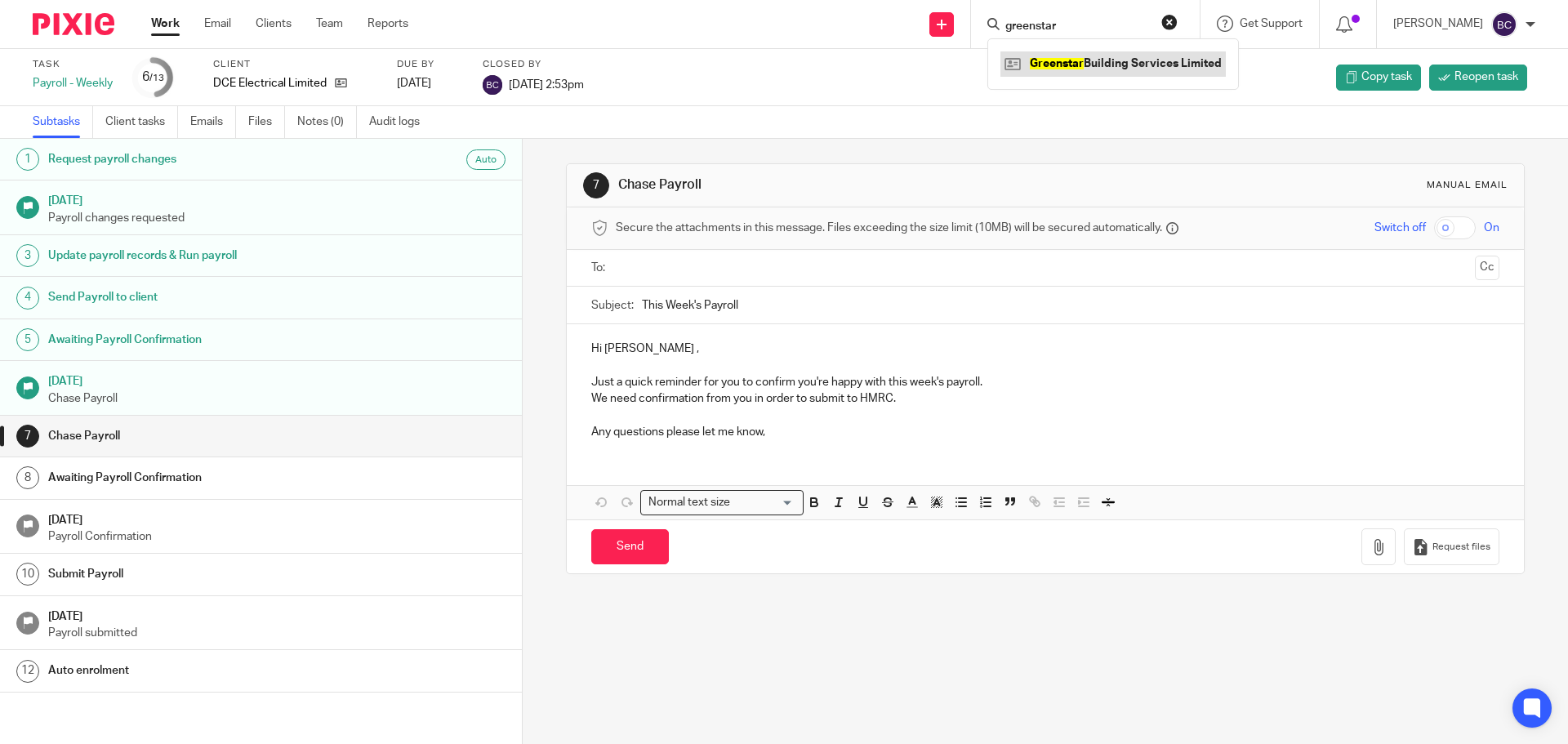
type input "greenstar"
click at [1103, 64] on link at bounding box center [1113, 63] width 225 height 24
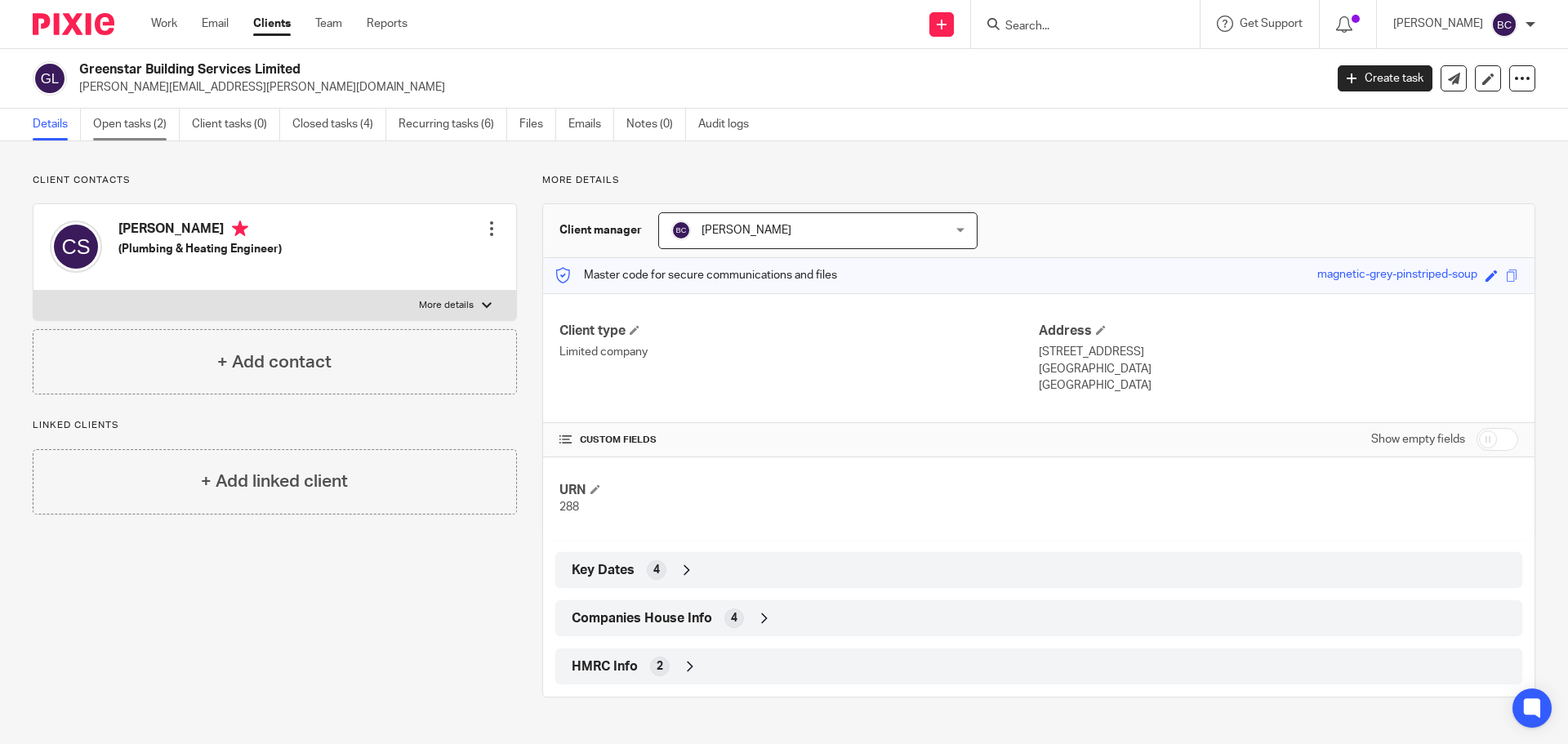
click at [137, 117] on link "Open tasks (2)" at bounding box center [136, 124] width 87 height 32
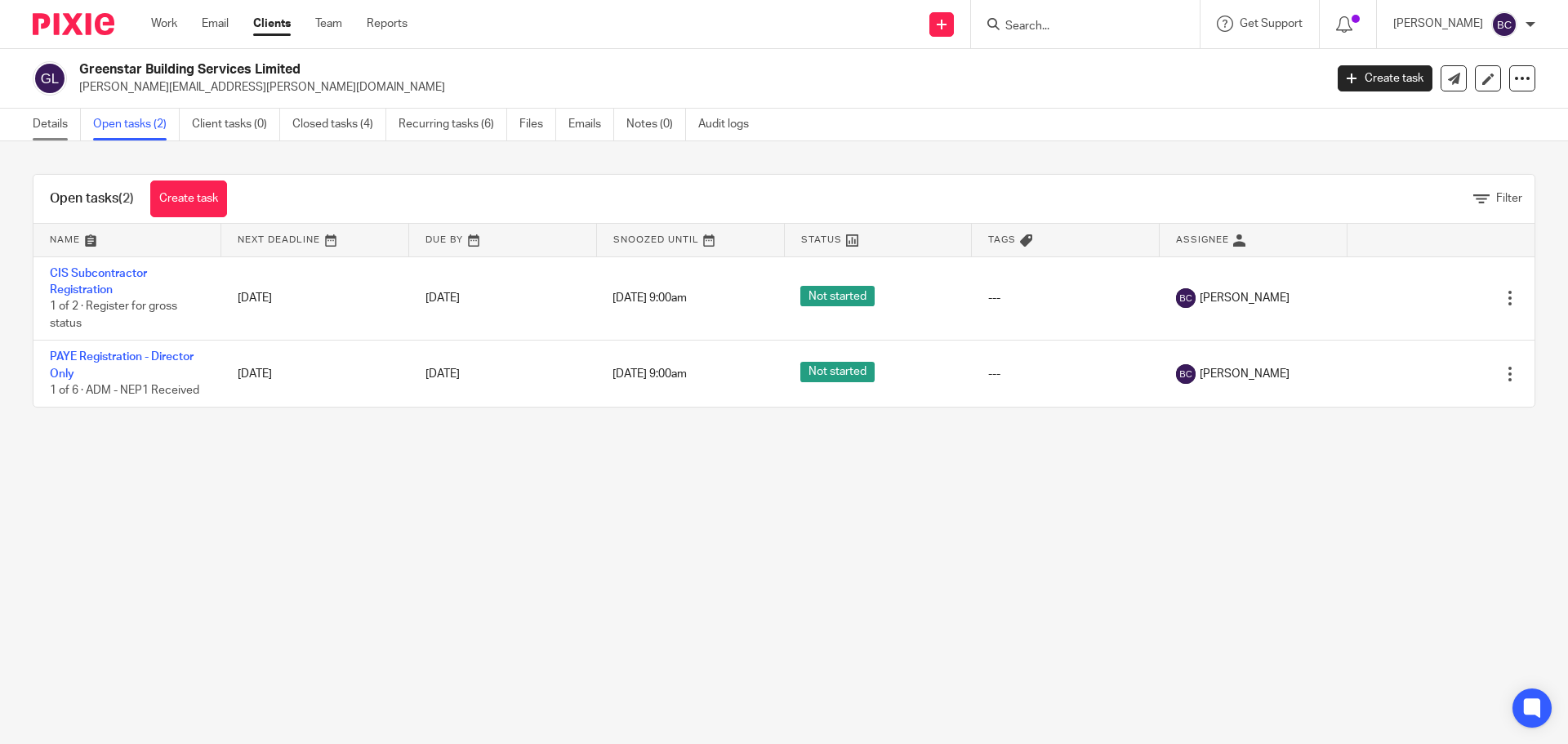
click at [63, 130] on link "Details" at bounding box center [56, 124] width 48 height 32
